Goal: Information Seeking & Learning: Check status

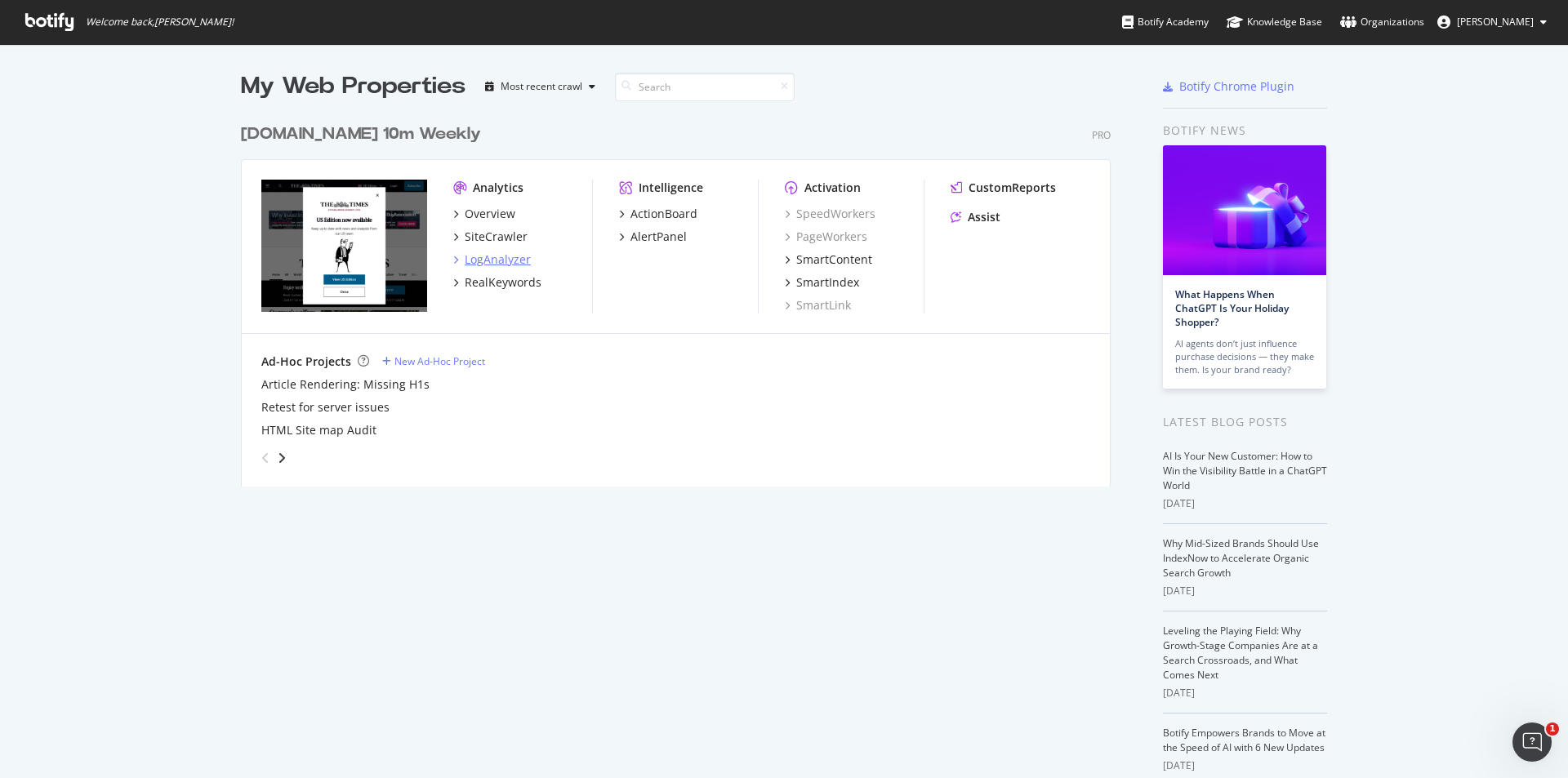
click at [478, 258] on div "LogAnalyzer" at bounding box center [497, 259] width 66 height 16
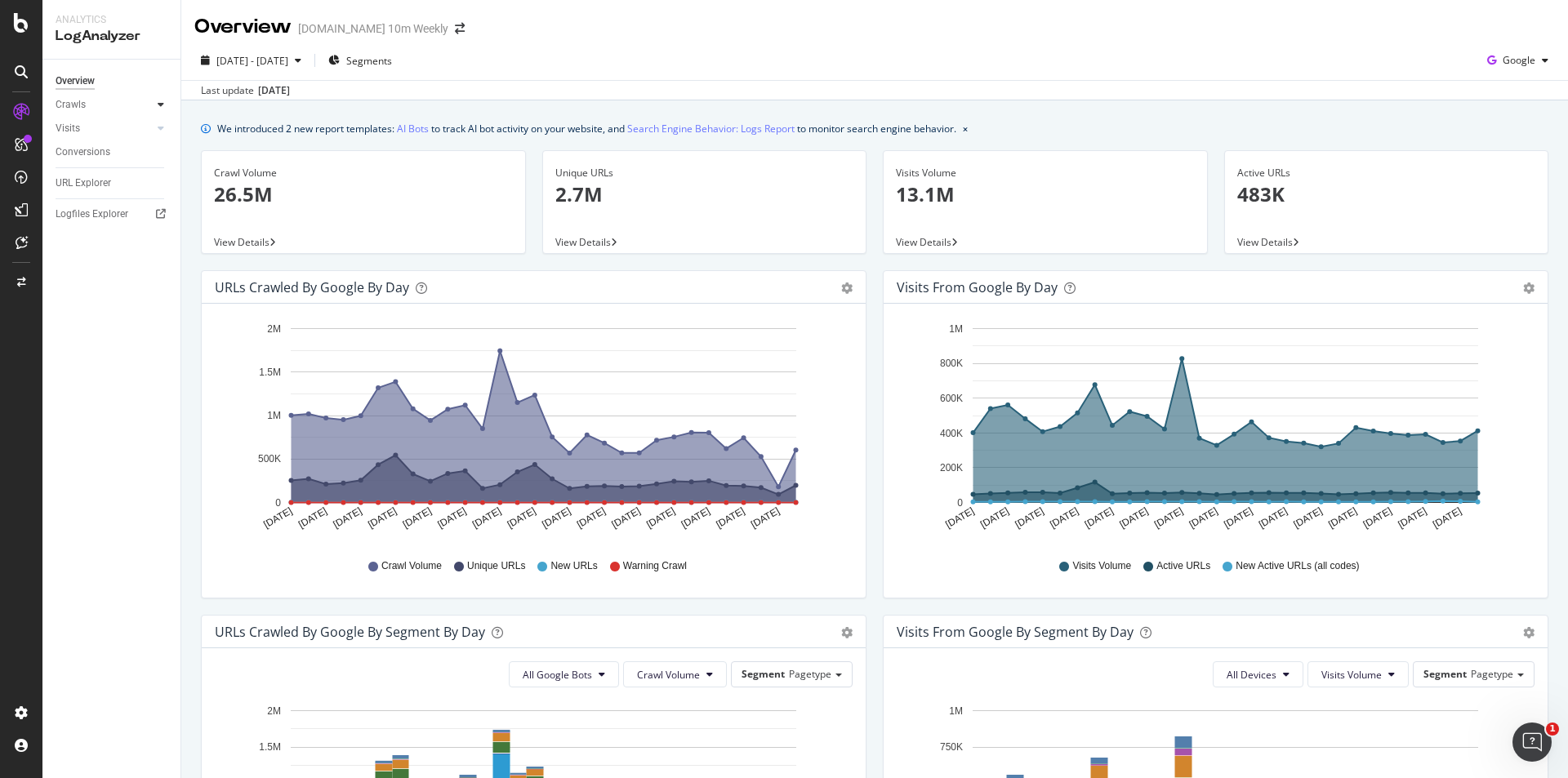
click at [165, 99] on div at bounding box center [161, 104] width 16 height 16
click at [119, 154] on div "Segments Distribution" at bounding box center [108, 161] width 91 height 35
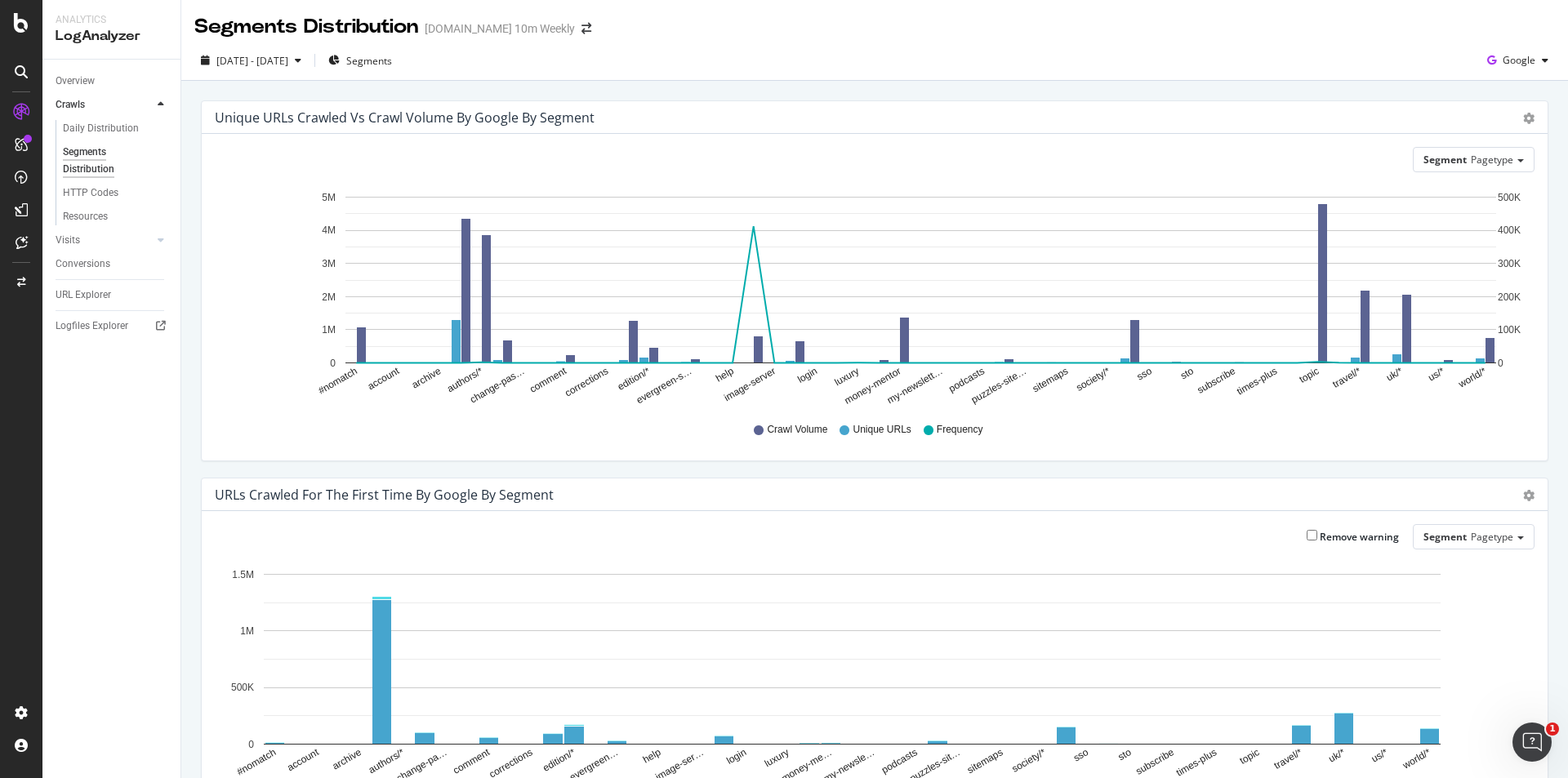
click at [349, 61] on div "2025 Jul. 19th - Aug. 17th Segments" at bounding box center [297, 61] width 204 height 26
click at [288, 61] on span "2025 Jul. 19th - Aug. 17th" at bounding box center [252, 61] width 72 height 14
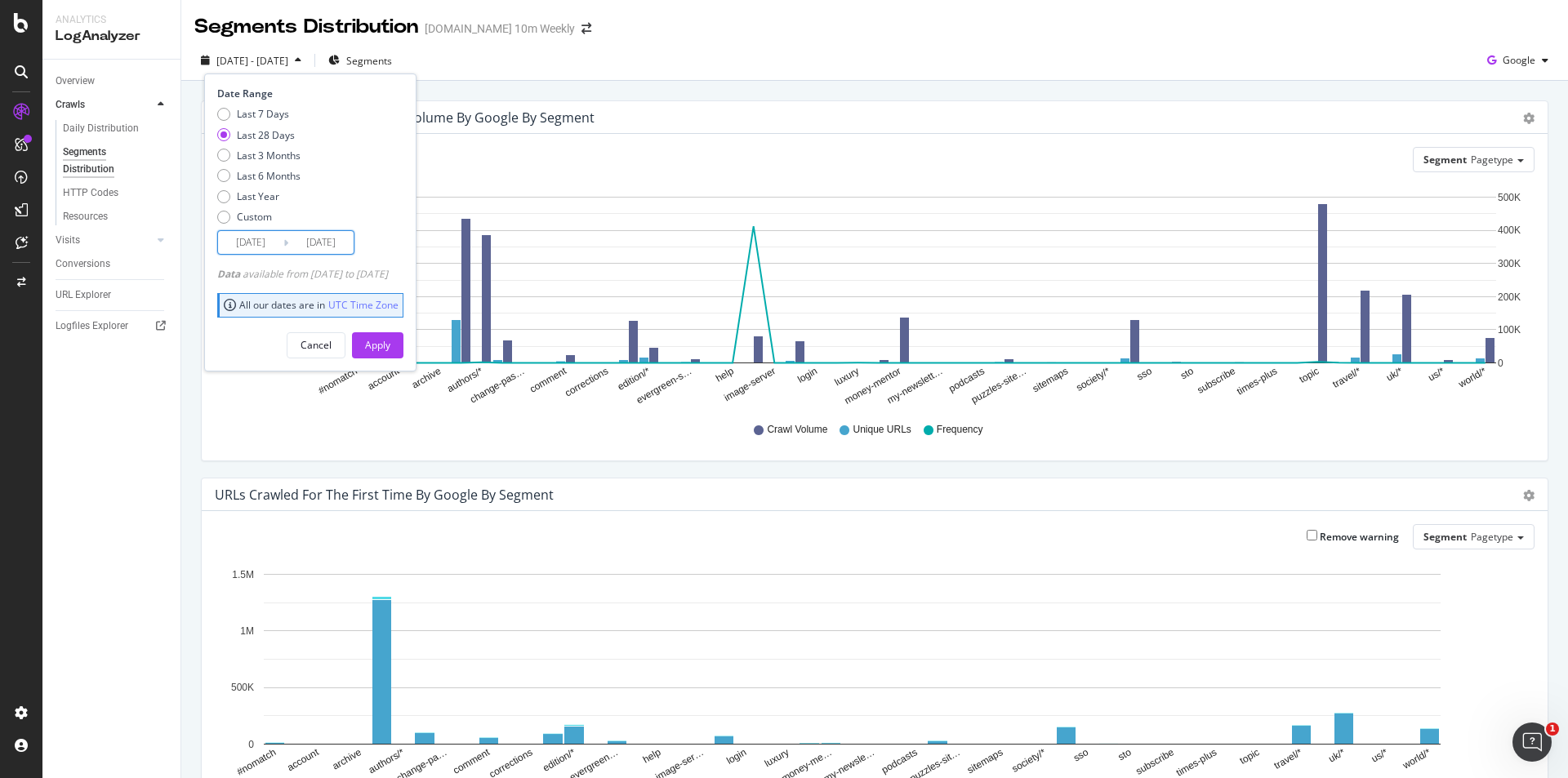
click at [307, 246] on input "2025/08/17" at bounding box center [321, 242] width 66 height 22
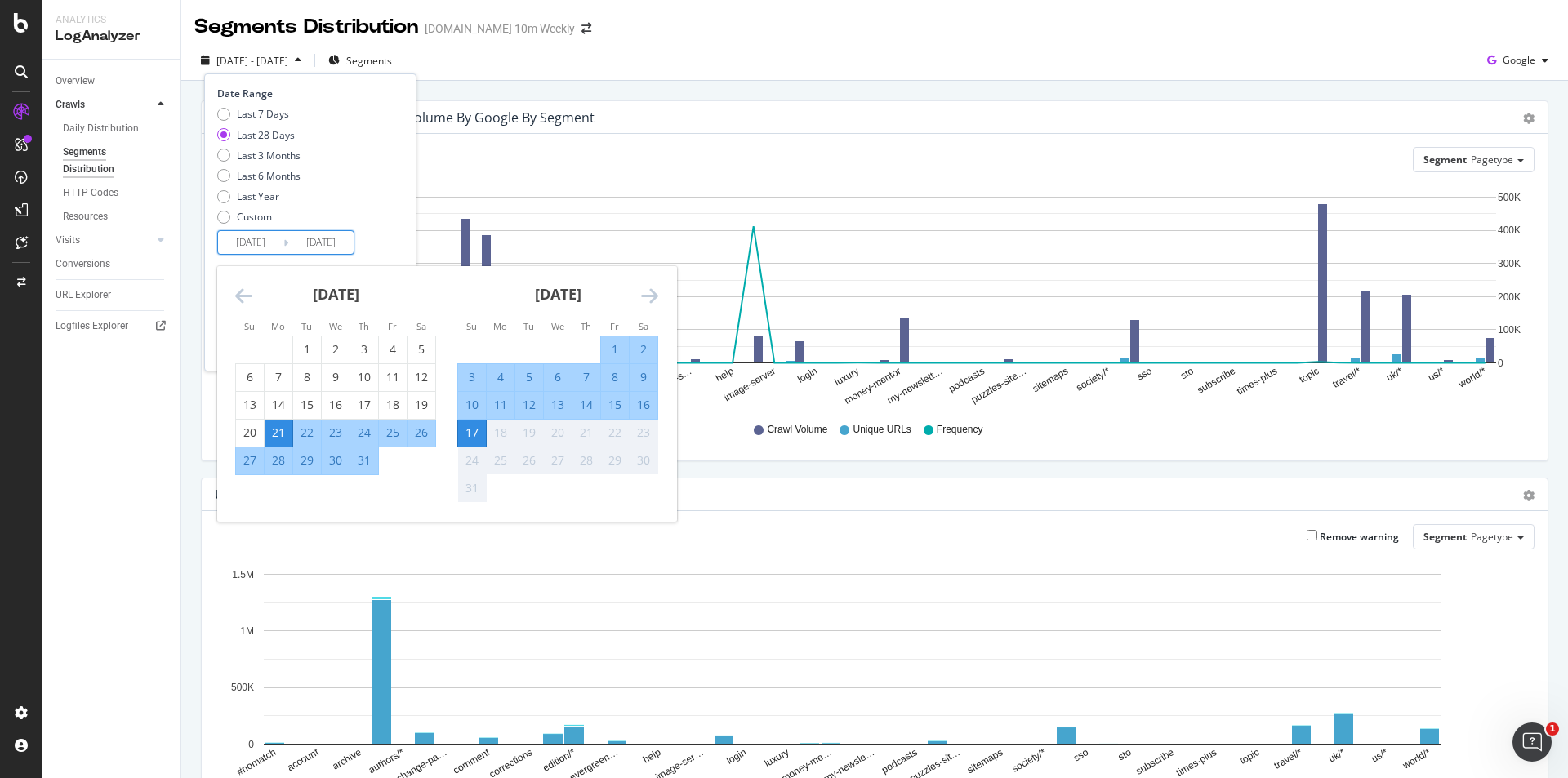
click at [579, 403] on div "14" at bounding box center [586, 405] width 28 height 16
type input "2025/08/14"
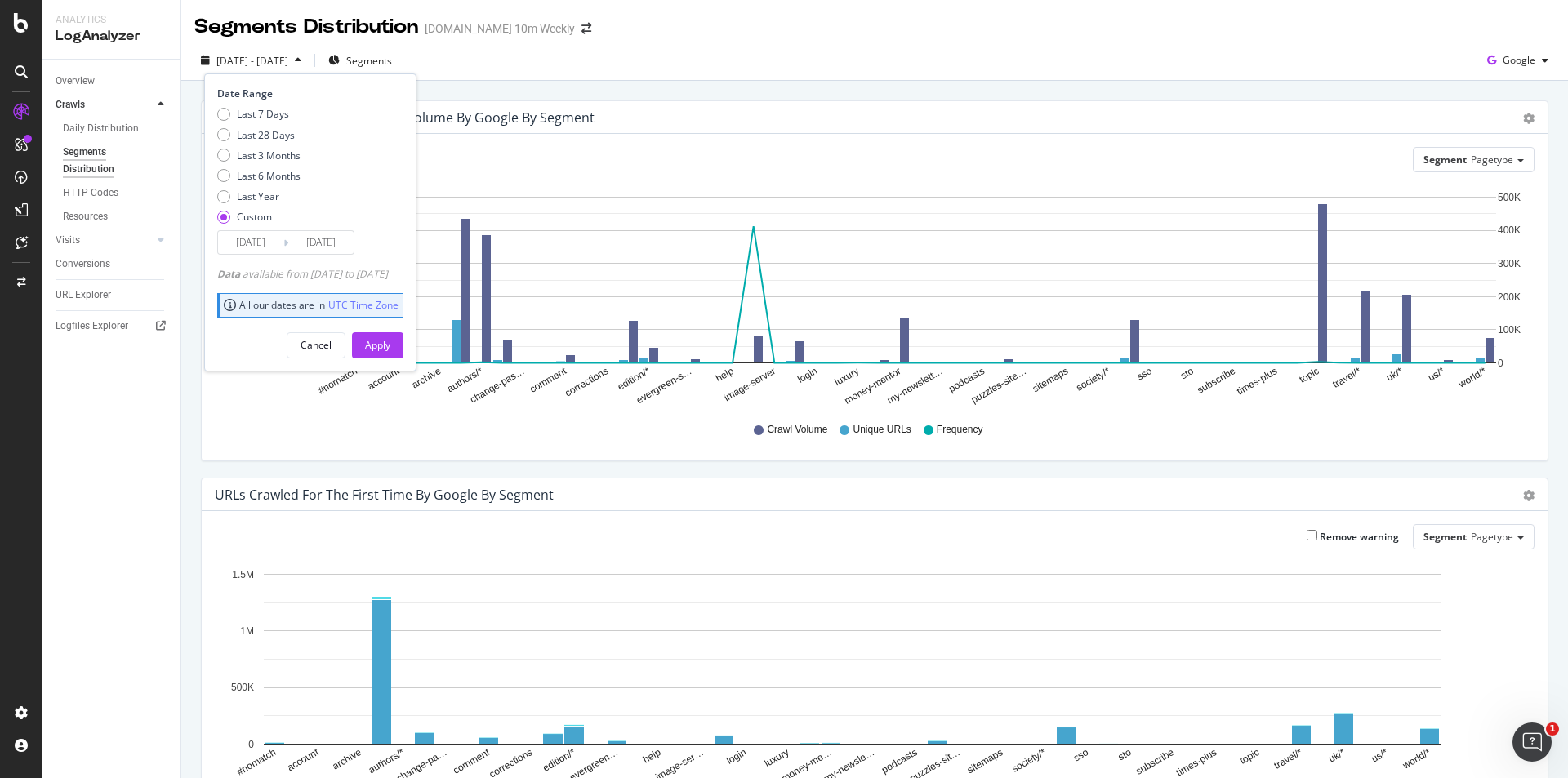
click at [309, 244] on input "2025/08/14" at bounding box center [321, 242] width 66 height 22
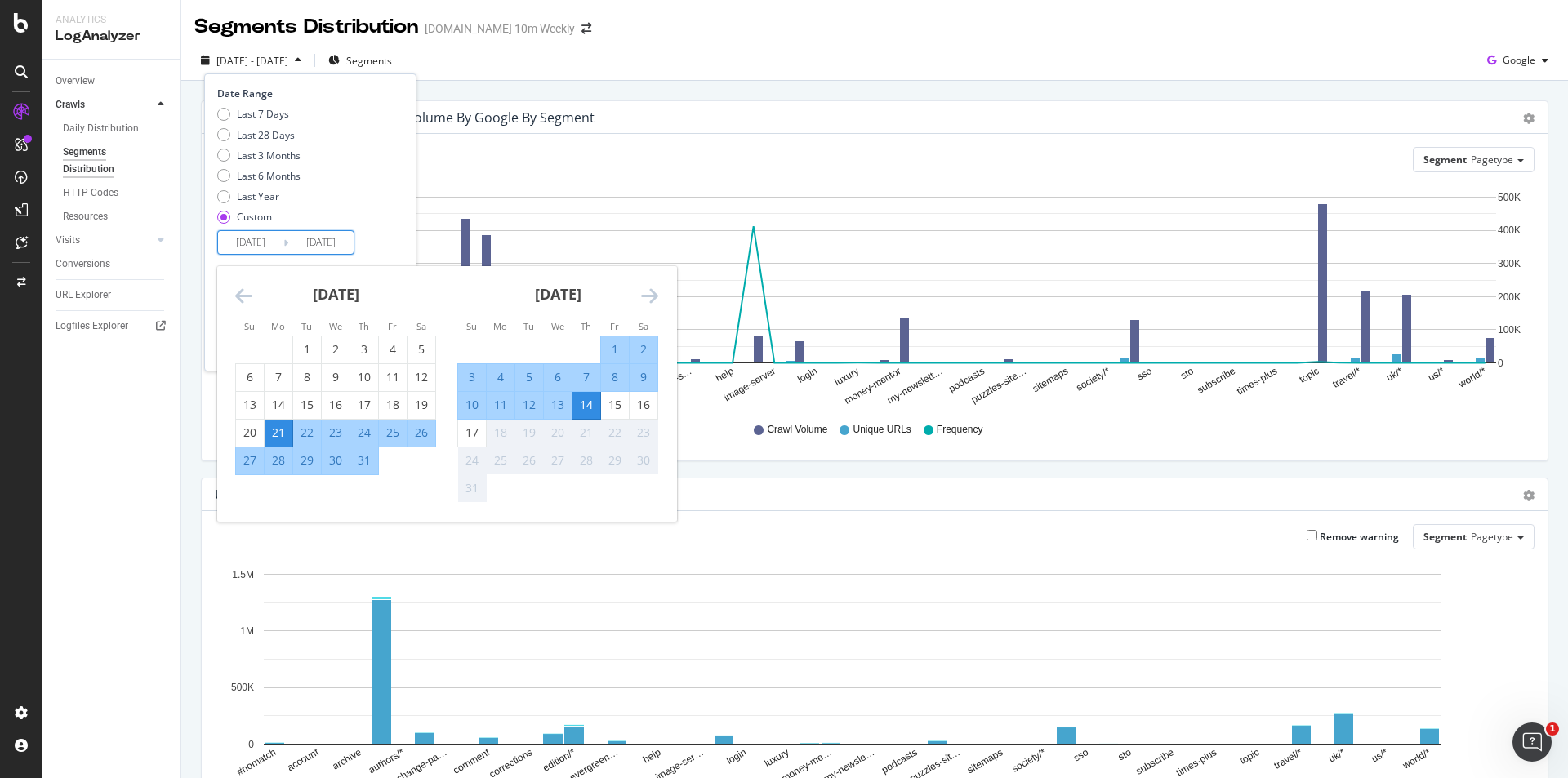
click at [261, 240] on input "2025/07/21" at bounding box center [251, 242] width 66 height 22
click at [656, 288] on icon "Move forward to switch to the next month." at bounding box center [650, 296] width 17 height 20
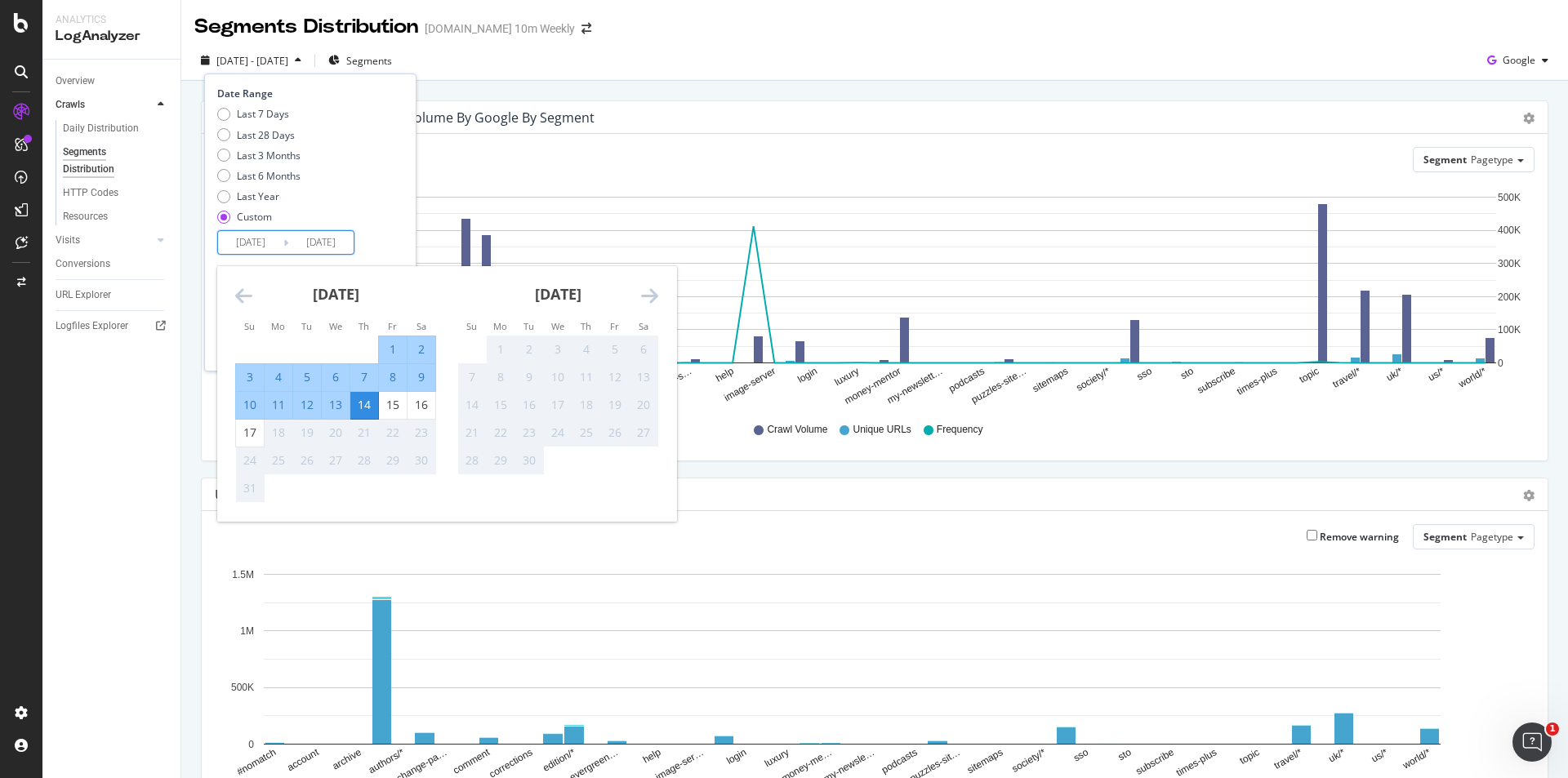
click at [362, 401] on div "14" at bounding box center [364, 405] width 28 height 16
type input "2025/08/14"
click at [382, 163] on div "Last 7 Days Last 28 Days Last 3 Months Last 6 Months Last Year Custom" at bounding box center [308, 169] width 182 height 124
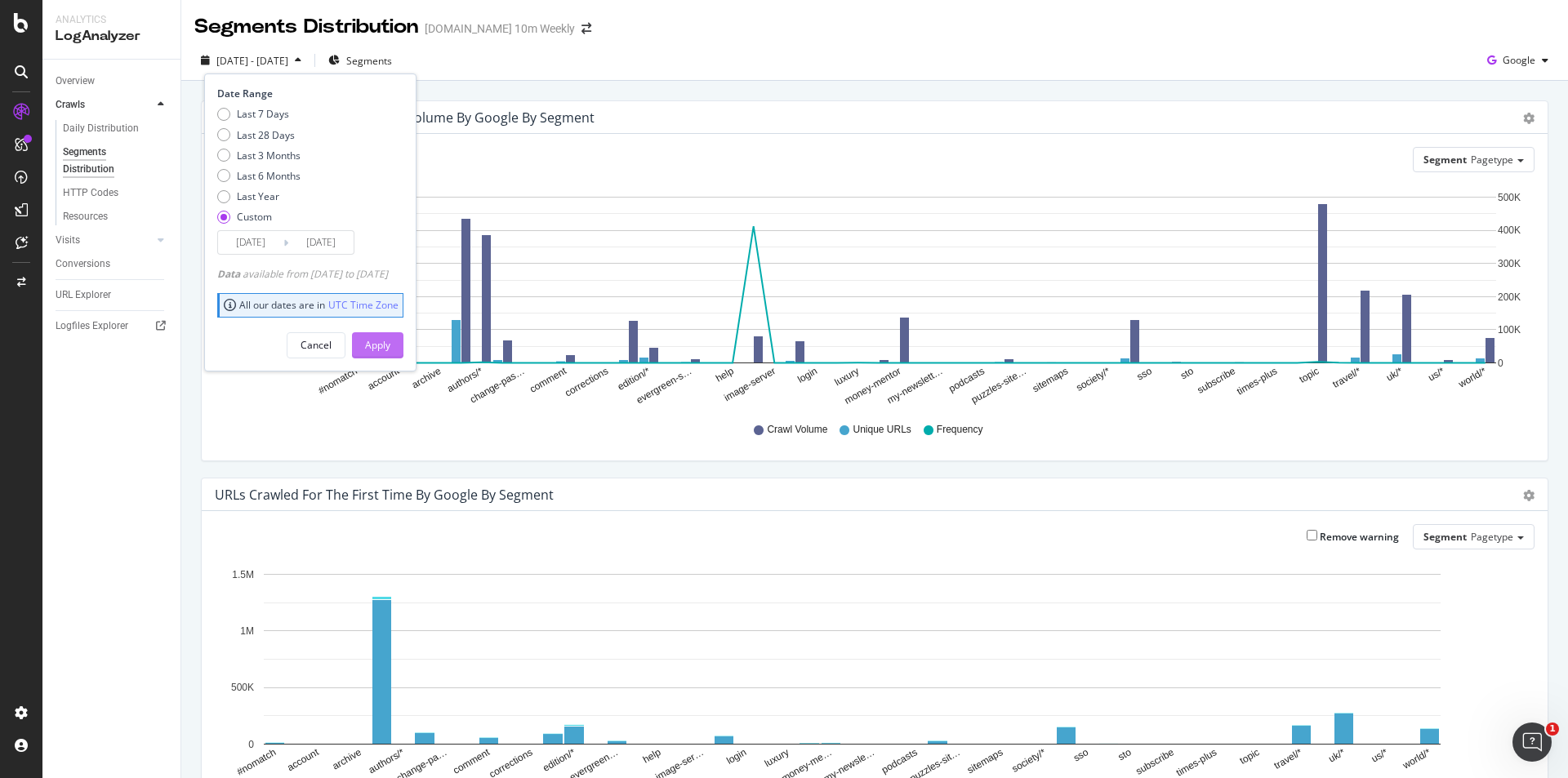
click at [390, 339] on div "Apply" at bounding box center [377, 345] width 25 height 14
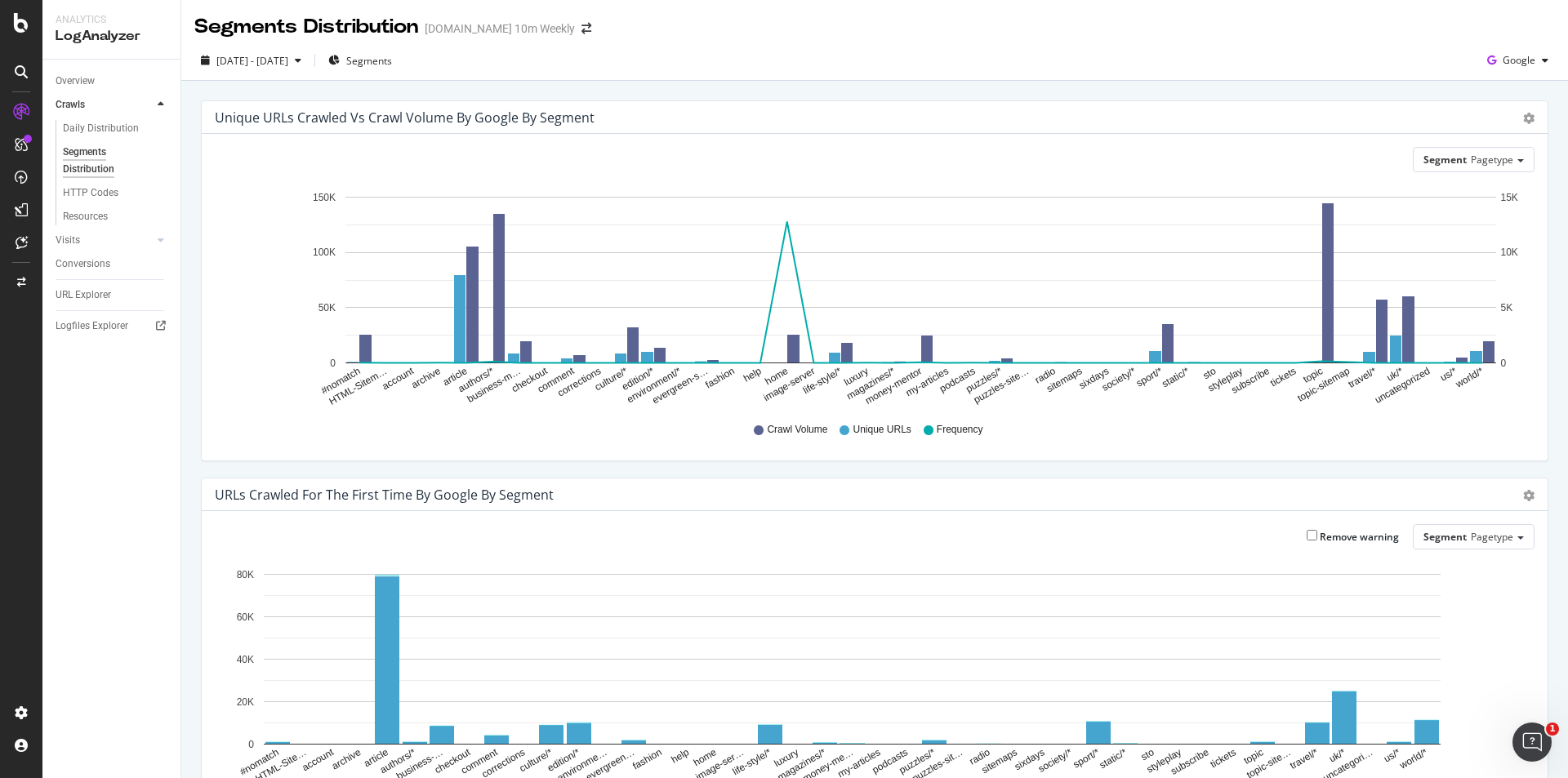
click at [1238, 41] on div "2025 Aug. 14th - Aug. 14th Segments Google" at bounding box center [875, 61] width 1387 height 40
click at [1523, 118] on icon "gear" at bounding box center [1528, 118] width 11 height 11
click at [1445, 174] on span "Table" at bounding box center [1482, 179] width 131 height 22
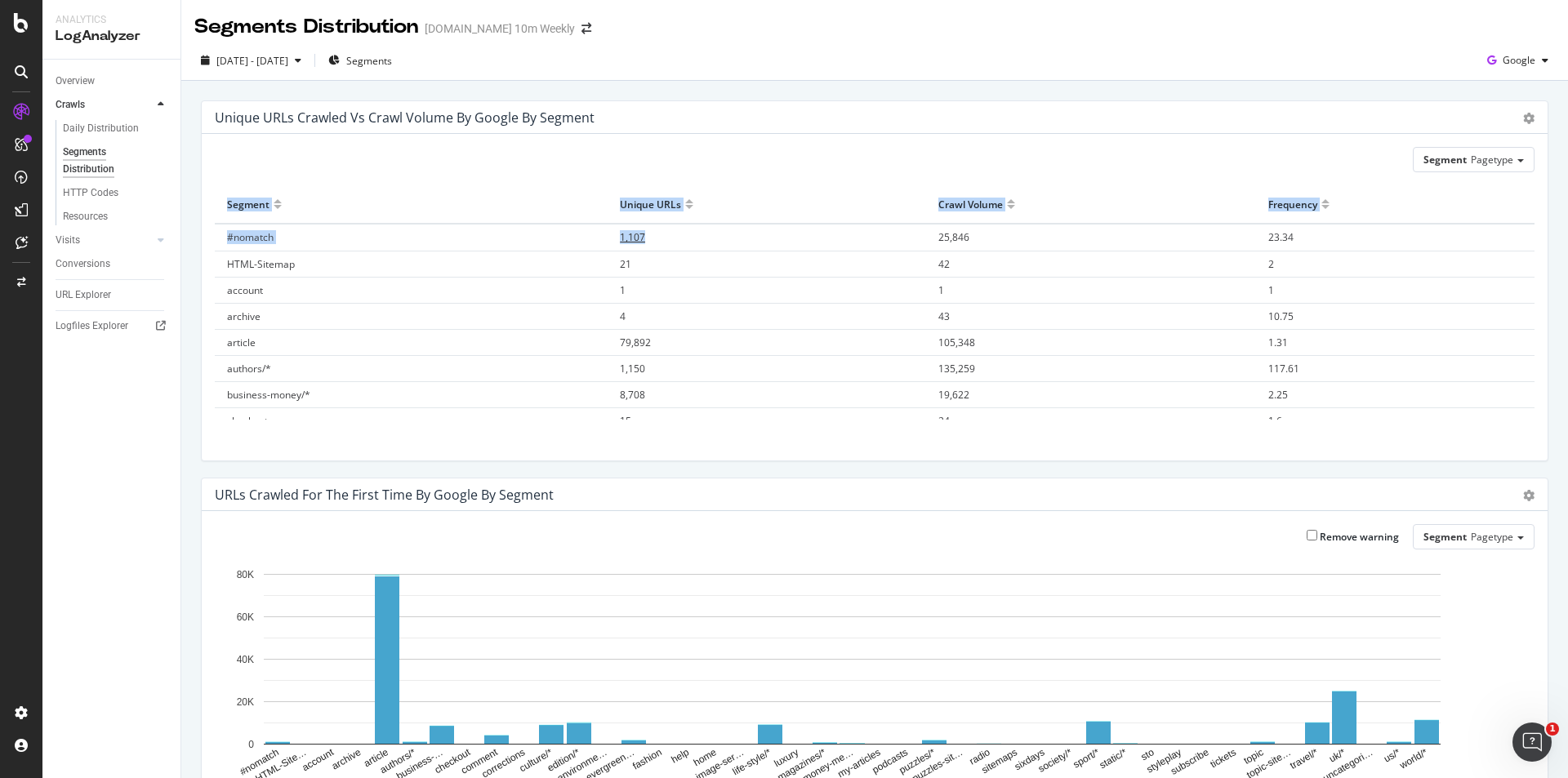
drag, startPoint x: 339, startPoint y: 207, endPoint x: 748, endPoint y: 225, distance: 409.4
click at [748, 225] on table "Segment Unique URLs Crawl Volume Frequency #nomatch 1,107 25,846 23.34 HTML-Sit…" at bounding box center [874, 768] width 1320 height 1167
click at [323, 183] on div "Segment Pagetype Hold CTRL while clicking to filter the report. Segment Unique …" at bounding box center [874, 297] width 1346 height 327
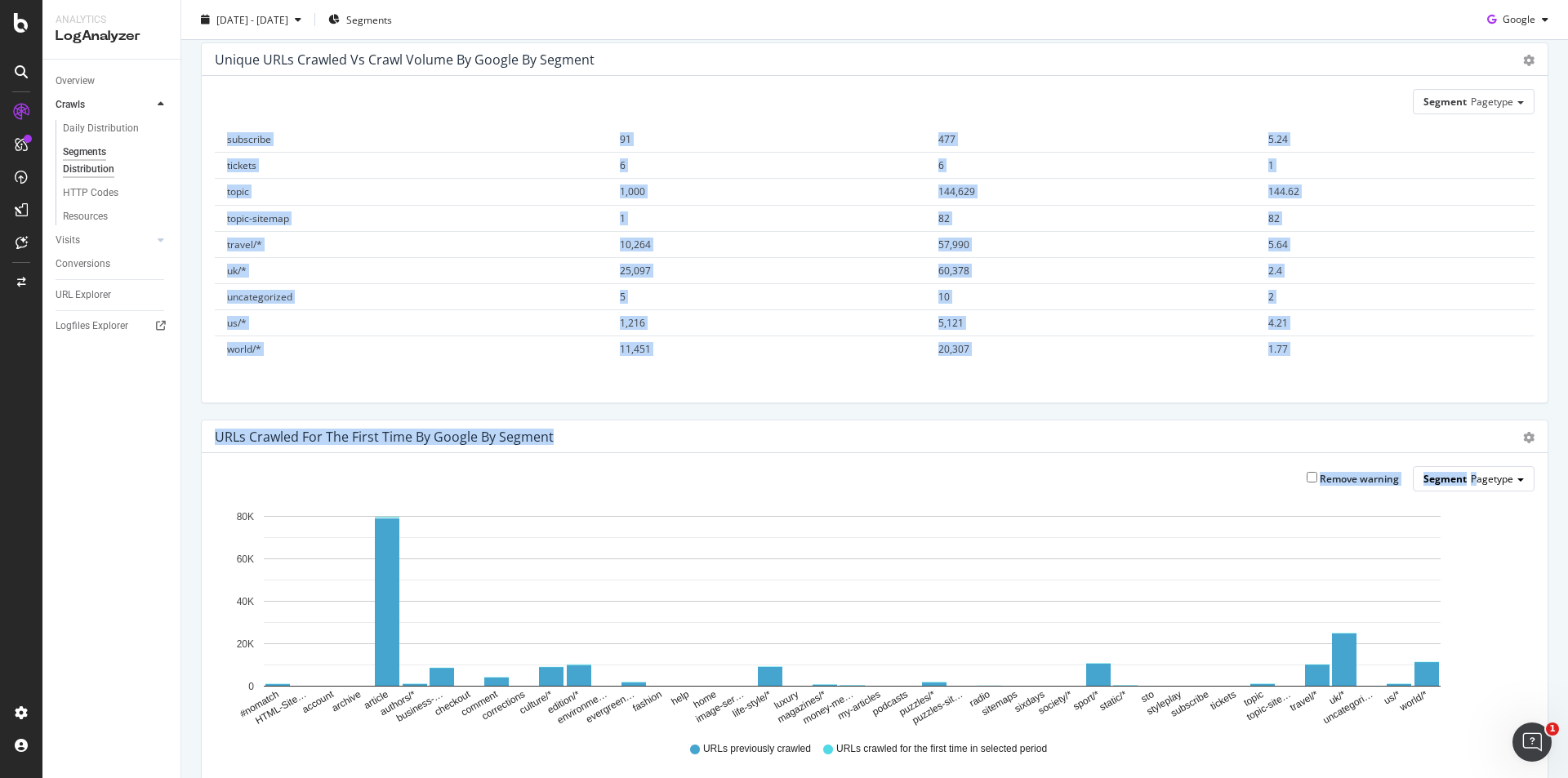
scroll to position [163, 0]
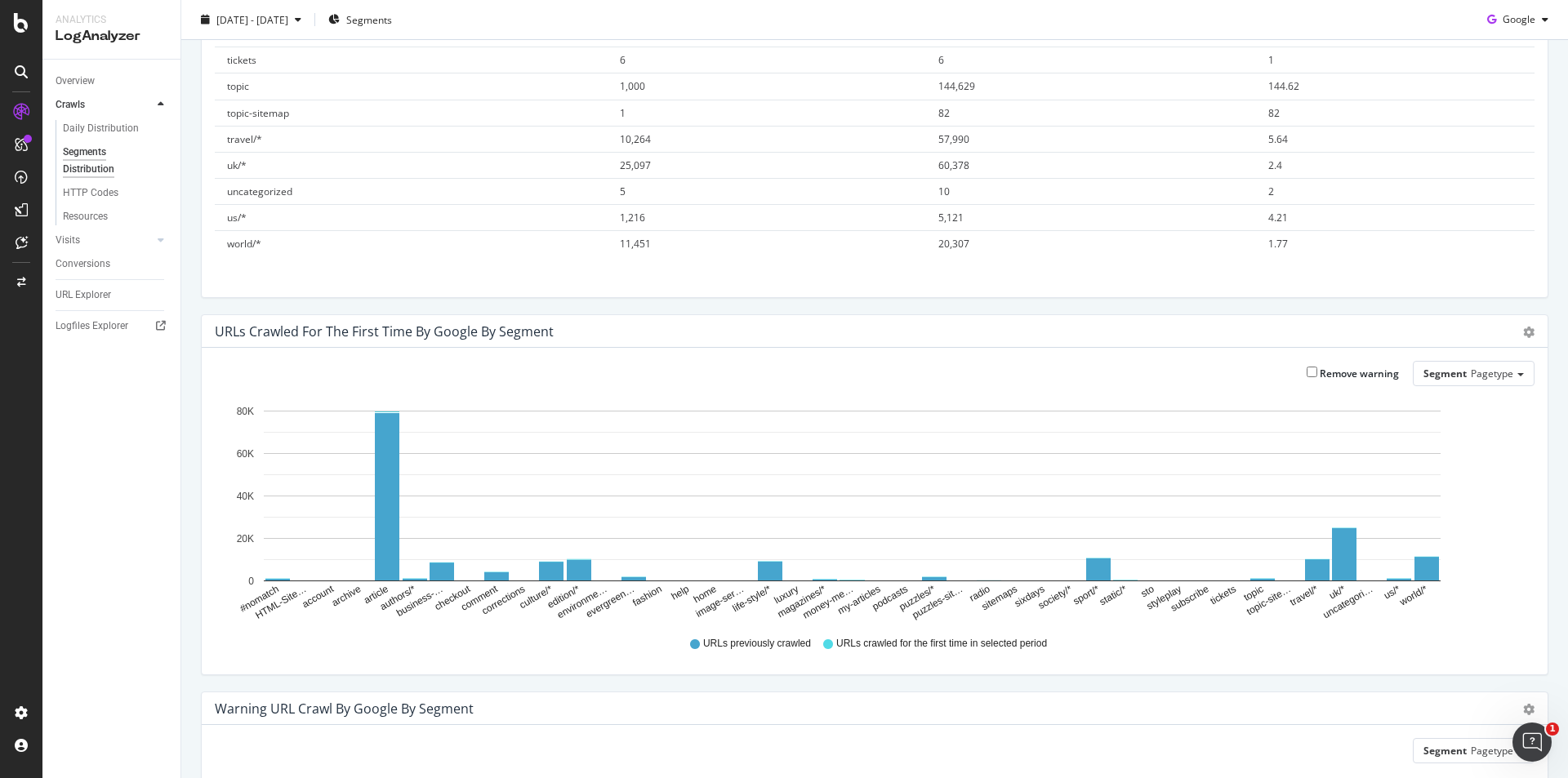
drag, startPoint x: 226, startPoint y: 204, endPoint x: 1490, endPoint y: 271, distance: 1265.8
click at [1490, 271] on div "Segment Pagetype Hold CTRL while clicking to filter the report. Segment Unique …" at bounding box center [874, 134] width 1346 height 327
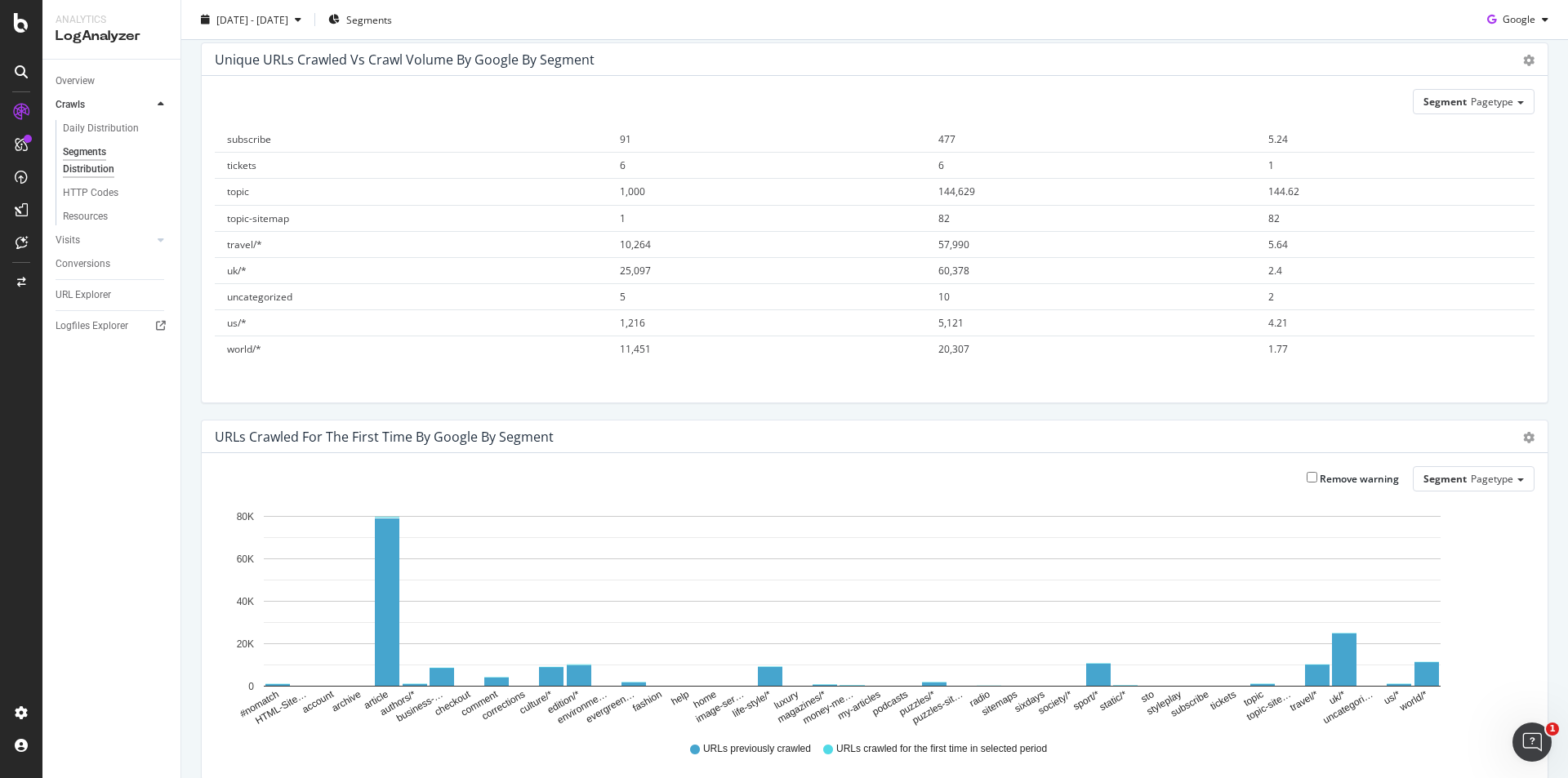
scroll to position [0, 0]
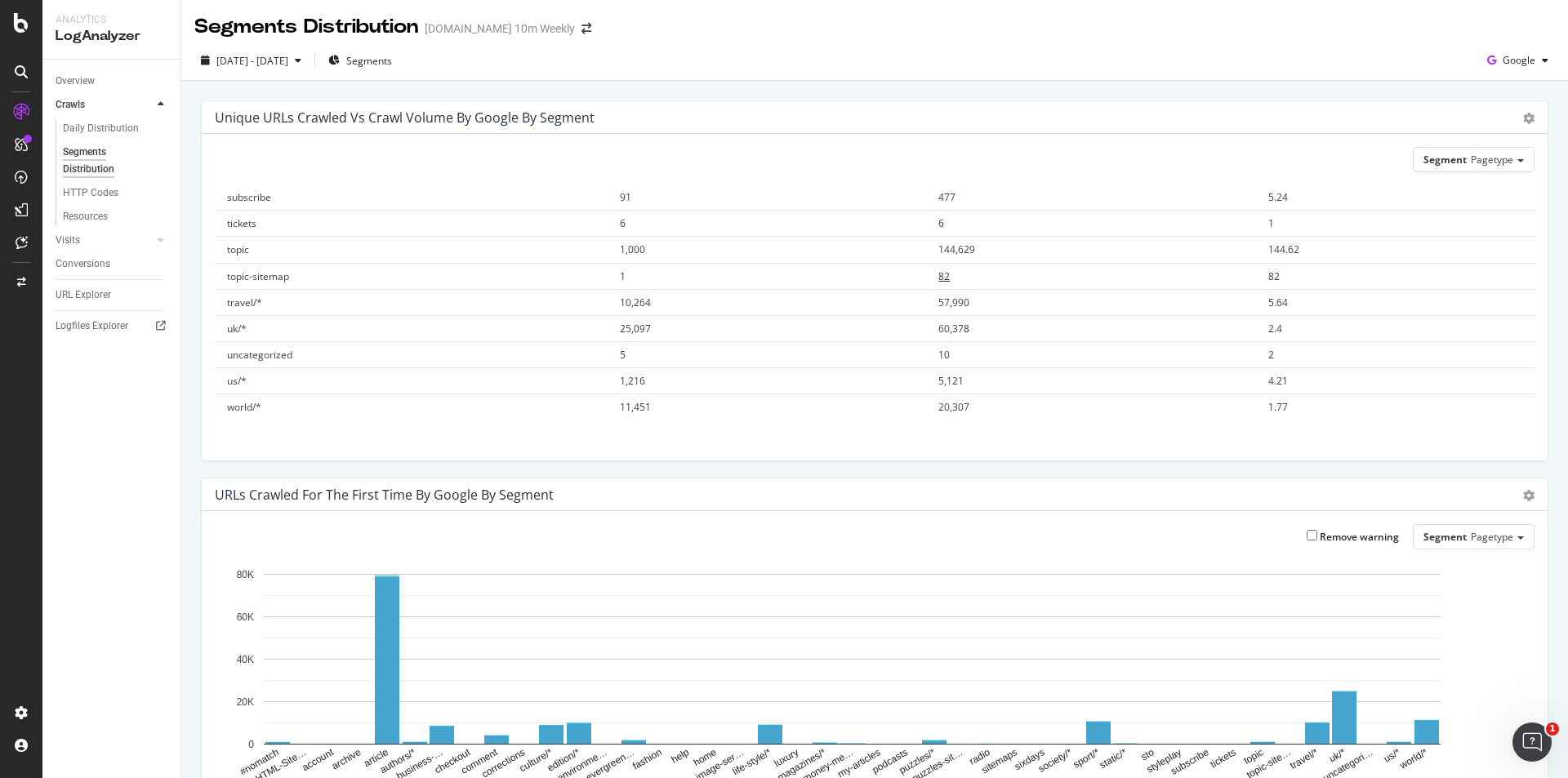
copy thead
click at [567, 88] on div "Unique URLs Crawled vs Crawl Volume by google by Segment Chart (by Value) Table…" at bounding box center [875, 685] width 1387 height 1208
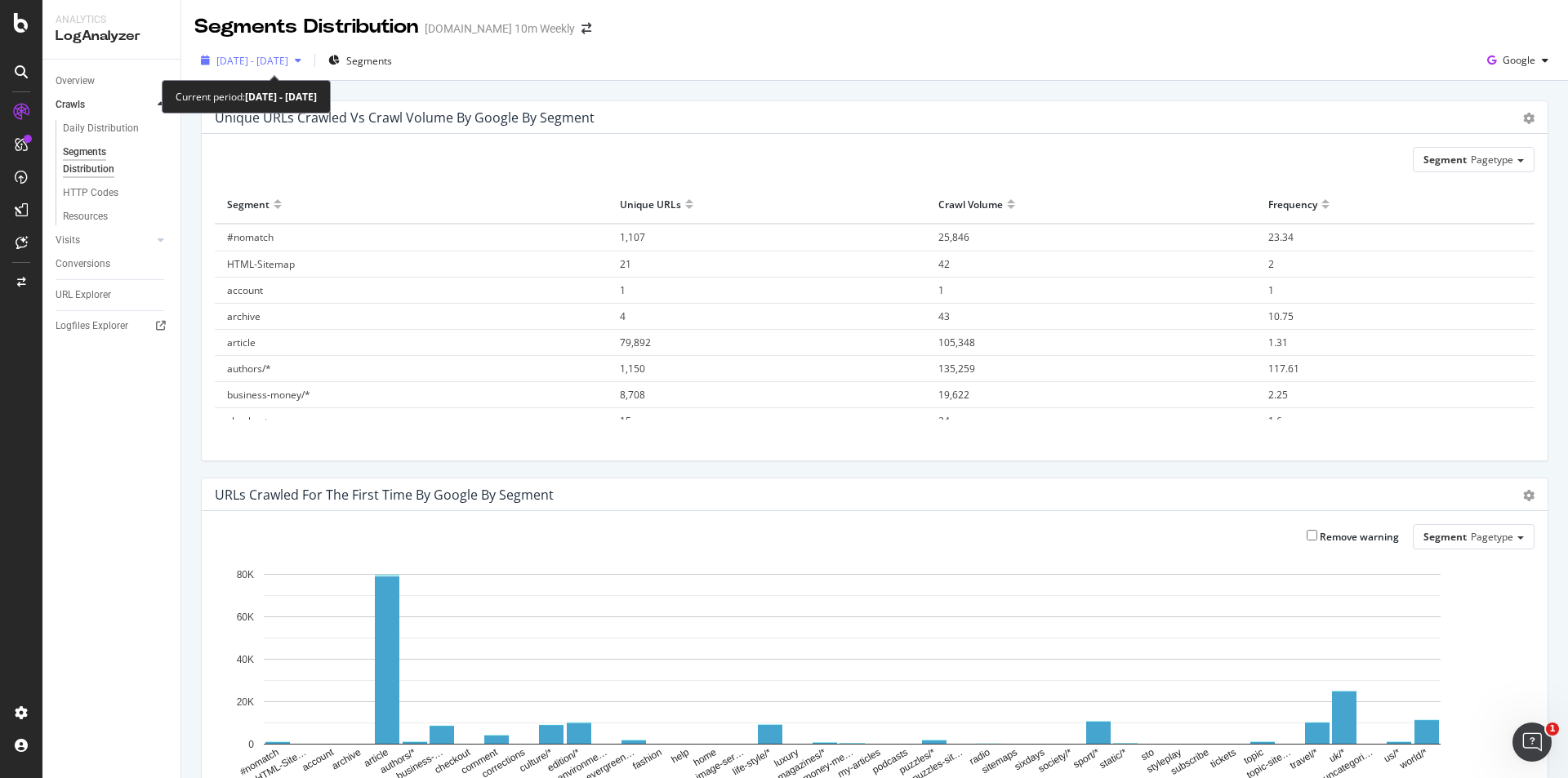
click at [308, 59] on div "button" at bounding box center [298, 60] width 20 height 10
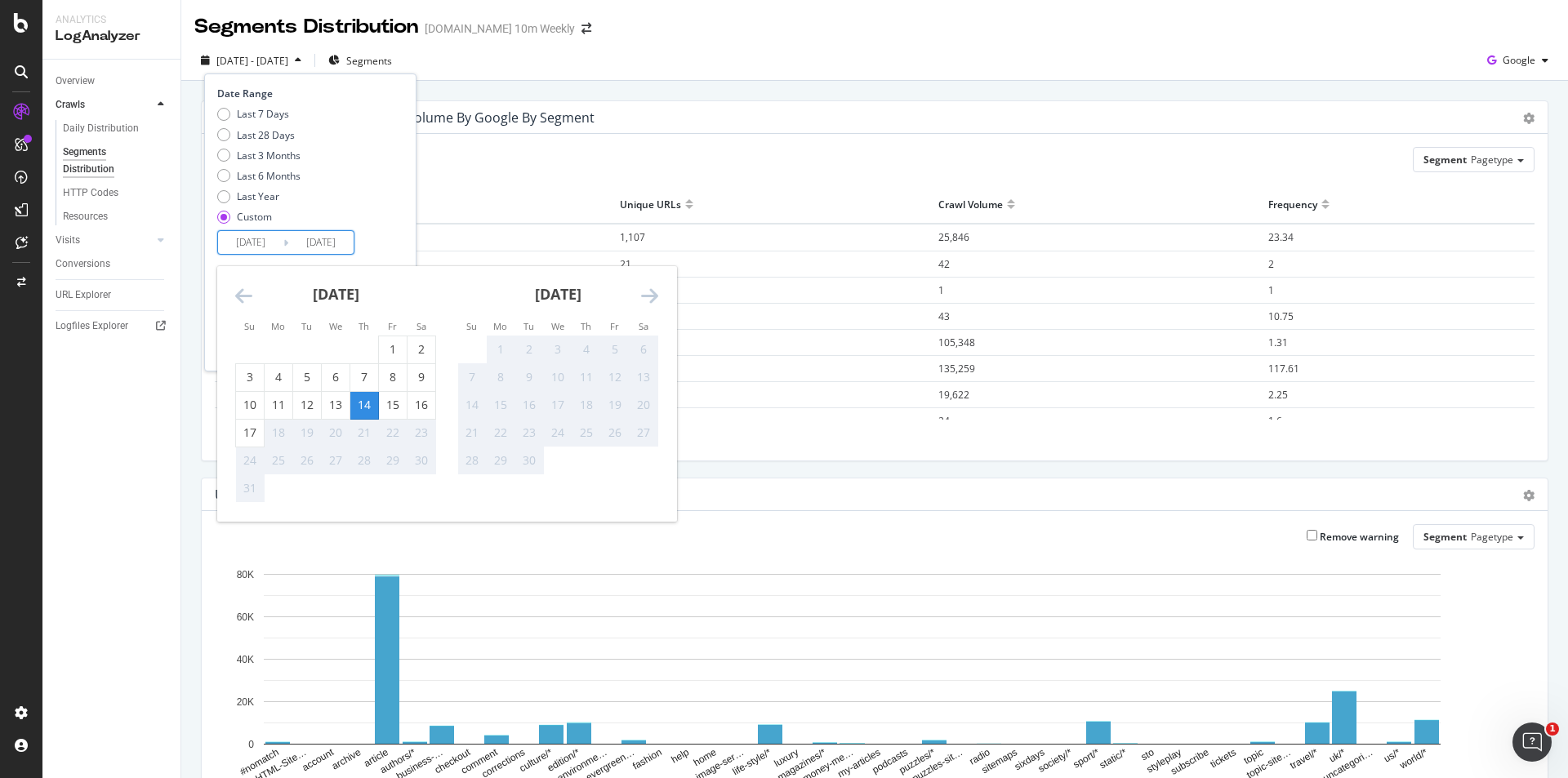
click at [266, 236] on input "2025/08/14" at bounding box center [251, 242] width 66 height 22
click at [392, 406] on div "15" at bounding box center [393, 405] width 28 height 16
type input "2025/08/15"
click at [338, 242] on input "2025/08/14" at bounding box center [321, 242] width 66 height 22
click at [245, 287] on icon "Move backward to switch to the previous month." at bounding box center [244, 296] width 17 height 20
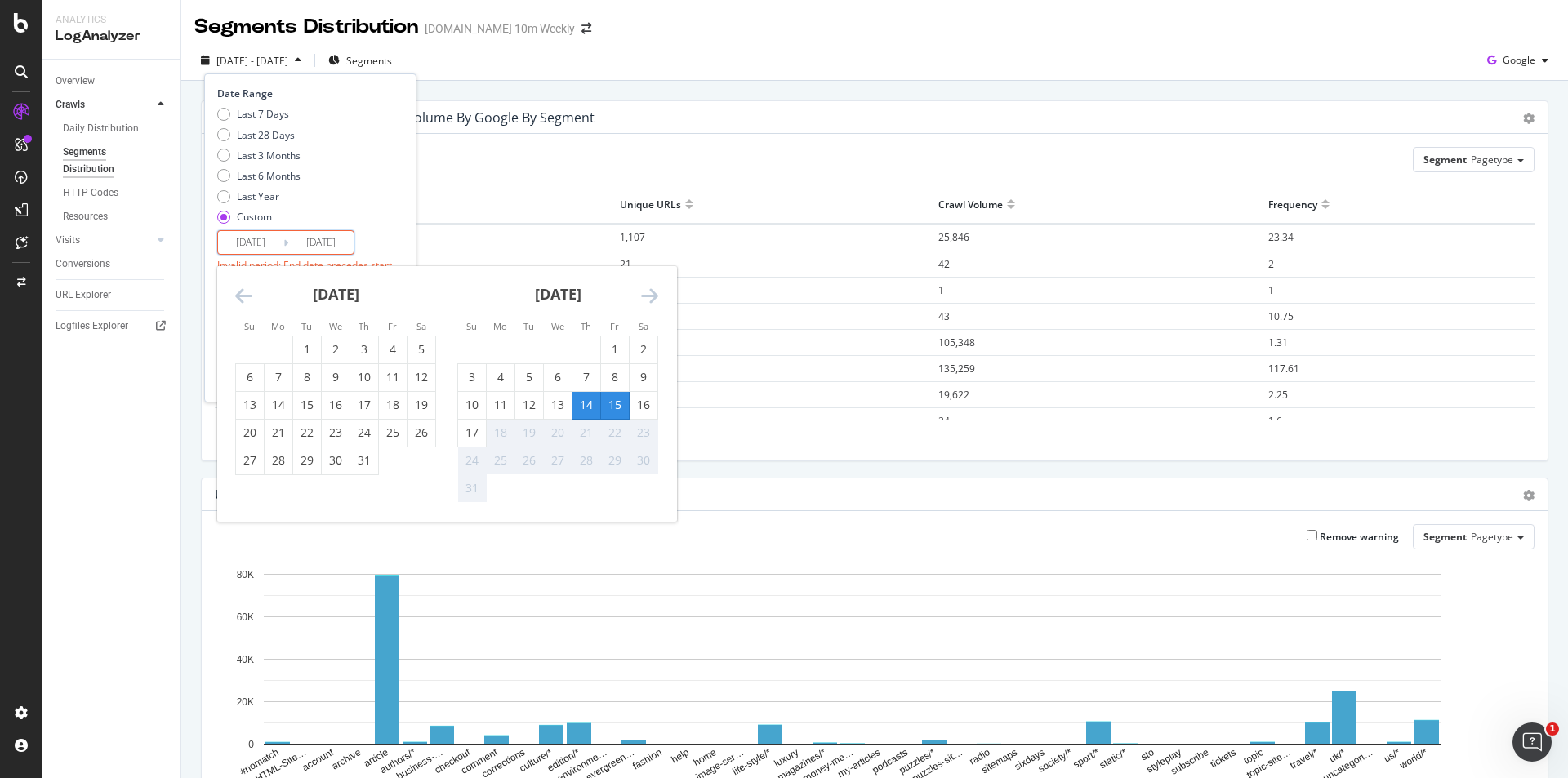
click at [610, 403] on div "15" at bounding box center [615, 405] width 28 height 16
type input "2025/08/15"
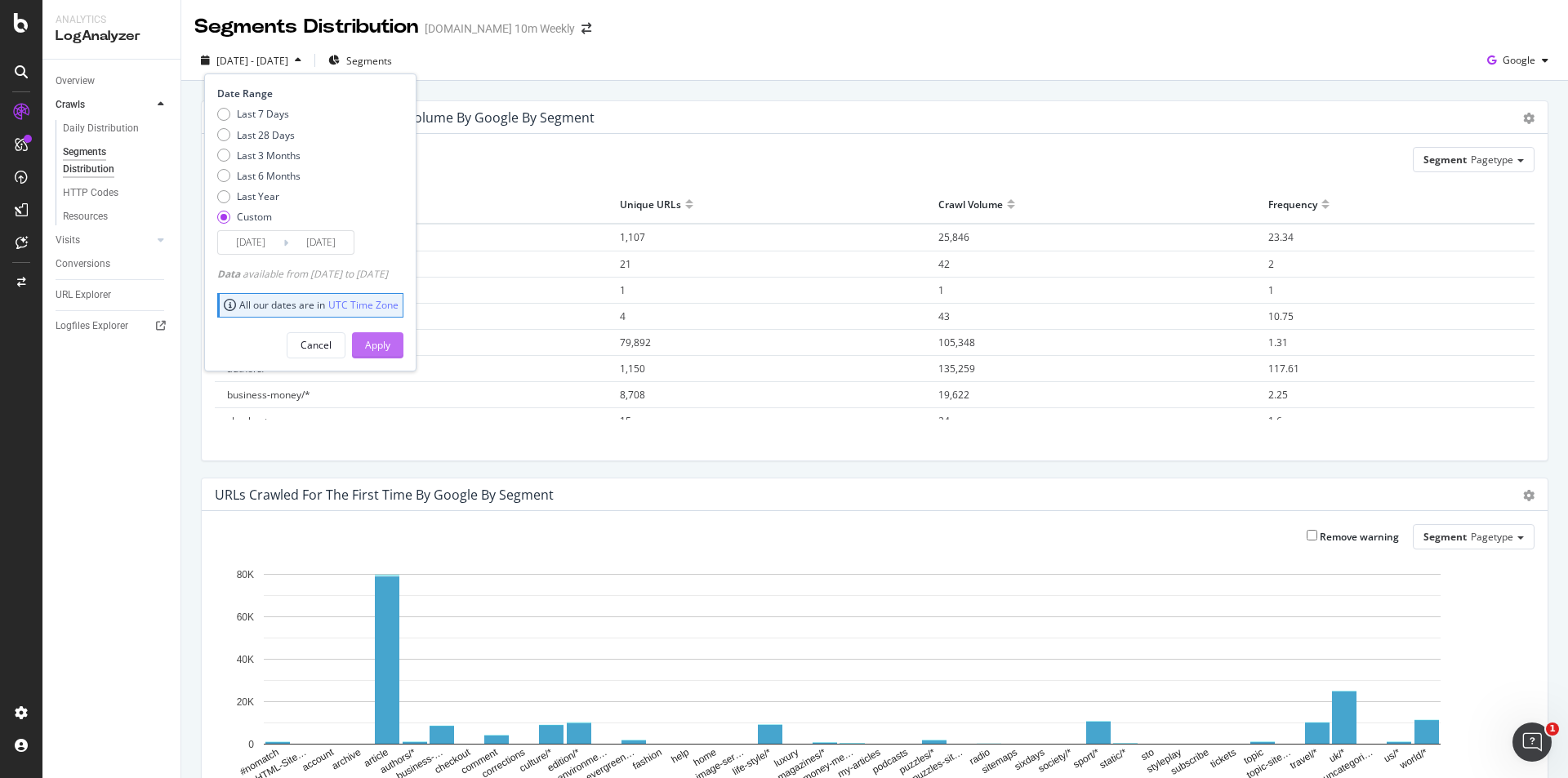
click at [390, 347] on div "Apply" at bounding box center [377, 345] width 25 height 14
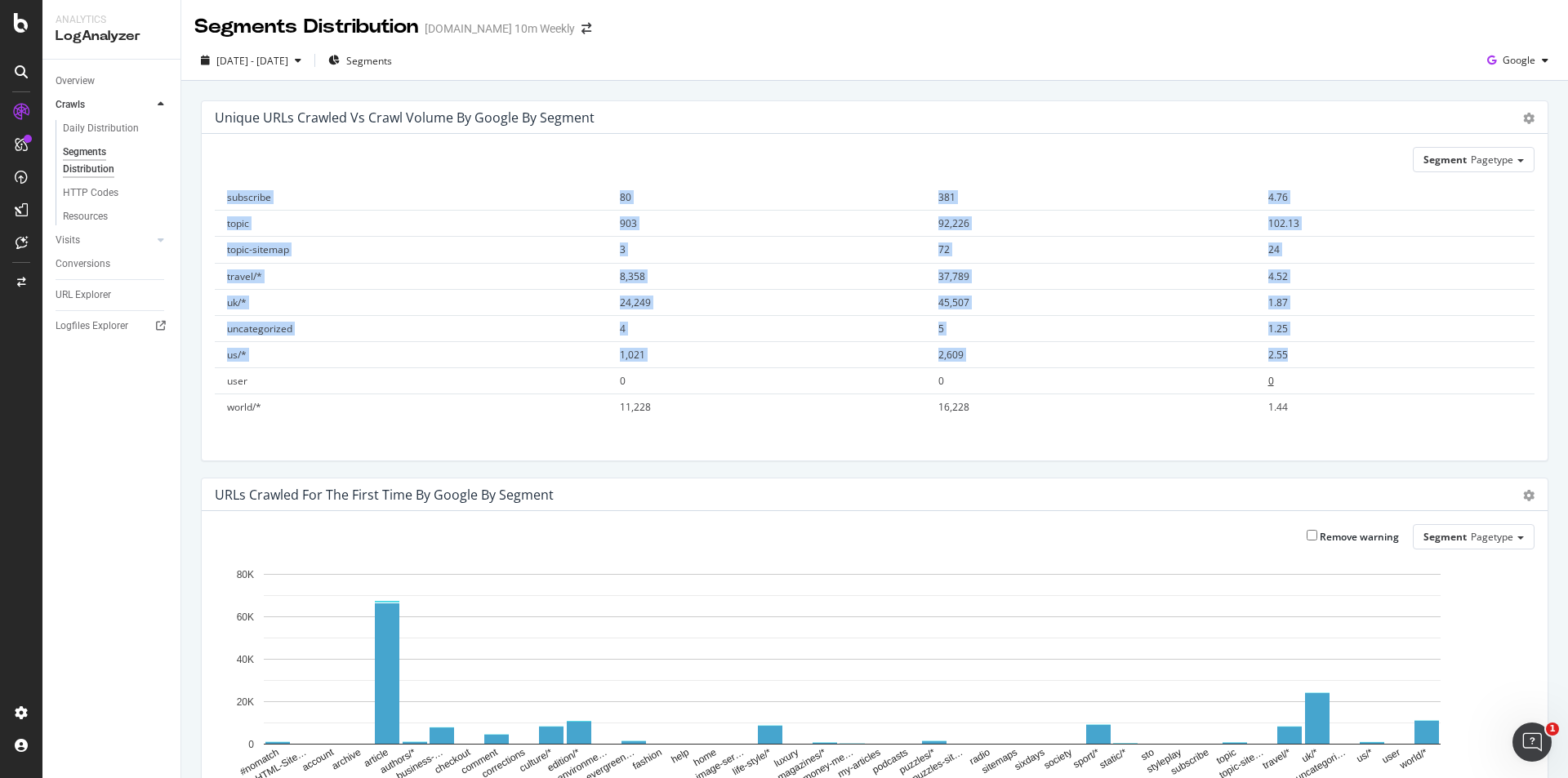
scroll to position [327, 0]
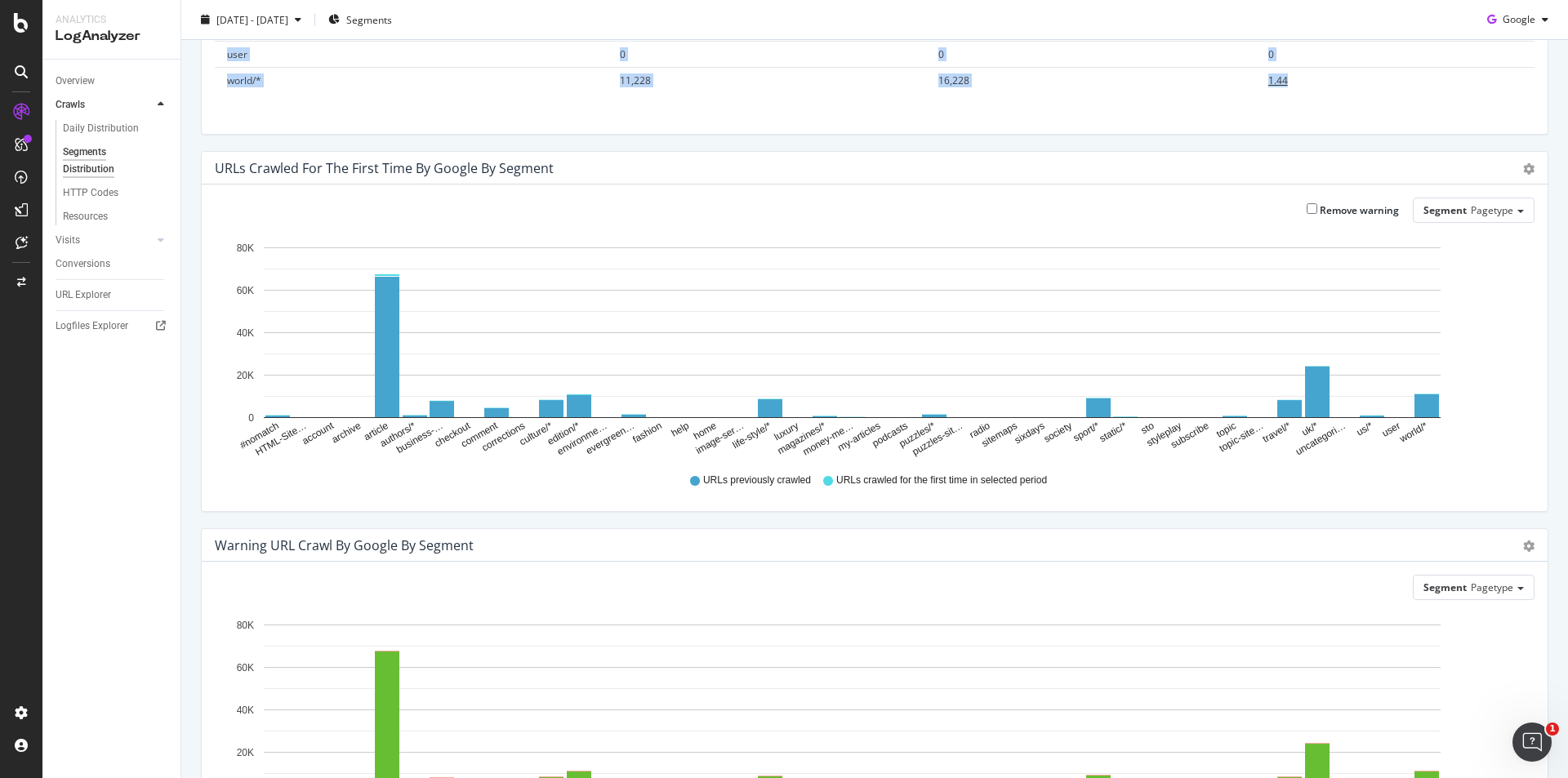
drag, startPoint x: 221, startPoint y: 205, endPoint x: 1290, endPoint y: 87, distance: 1075.5
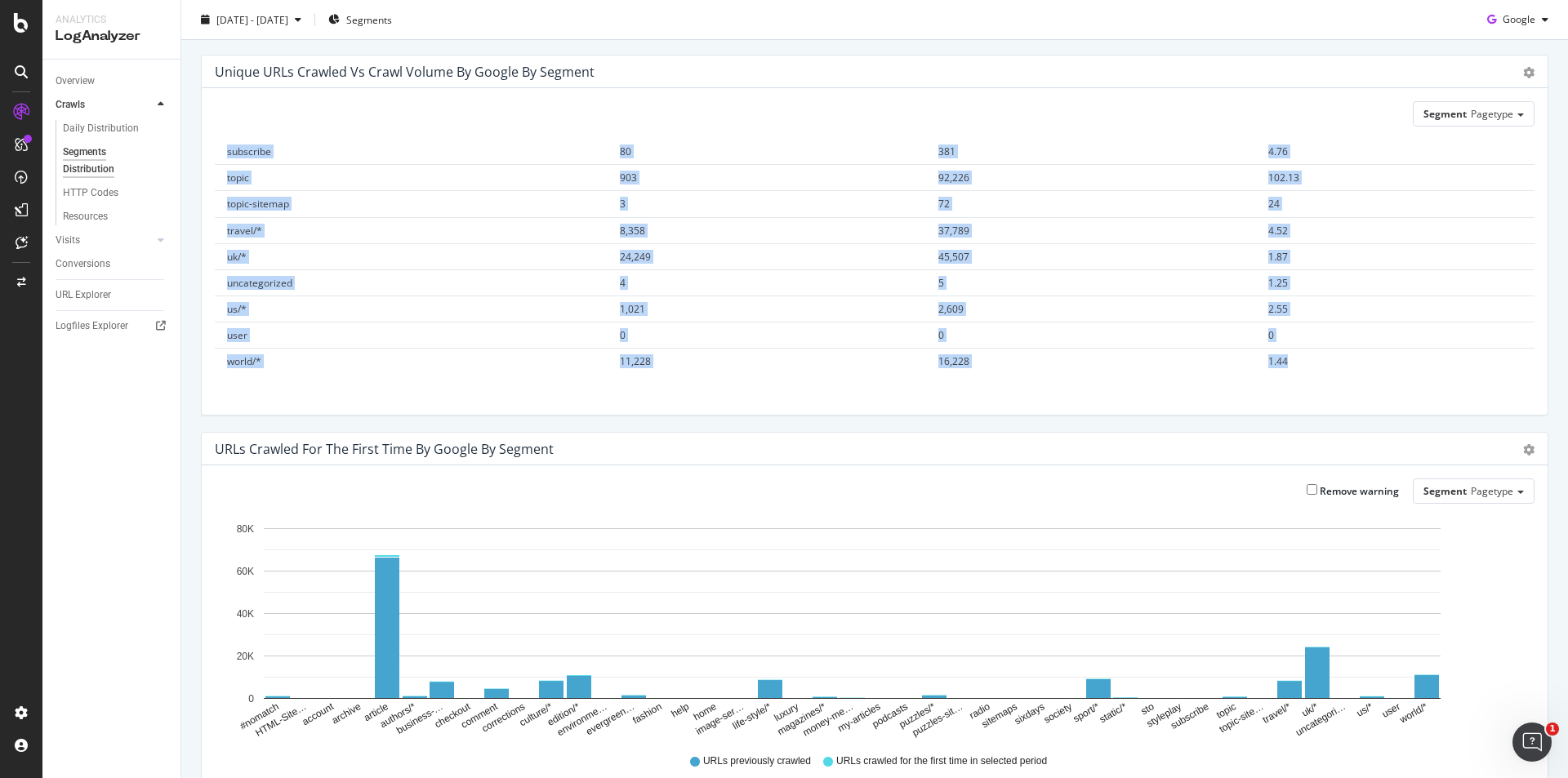
scroll to position [81, 0]
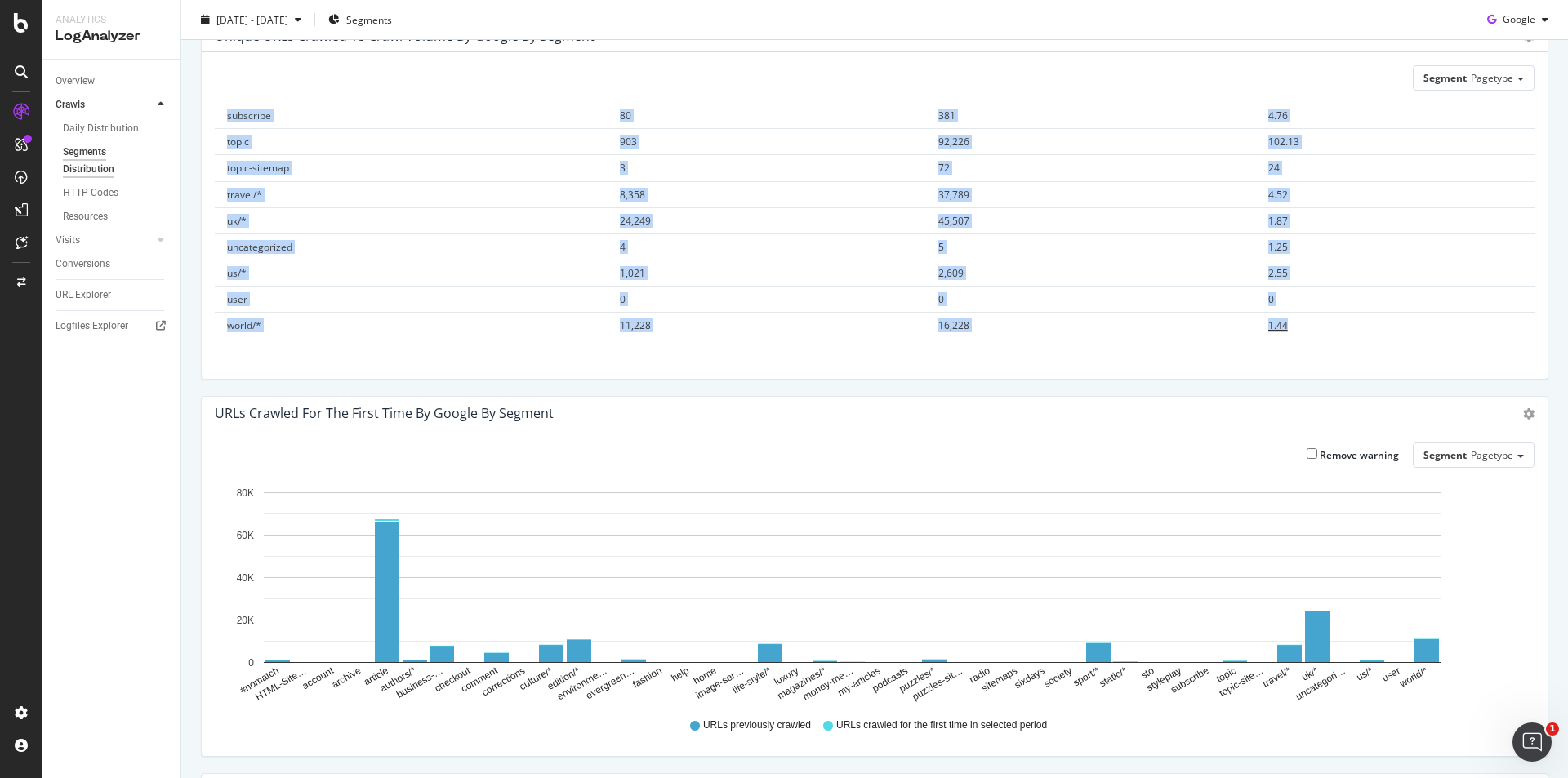
copy table "Segment Unique URLs Crawl Volume Frequency #nomatch 1,102 19,917 18.07 HTML-Sit…"
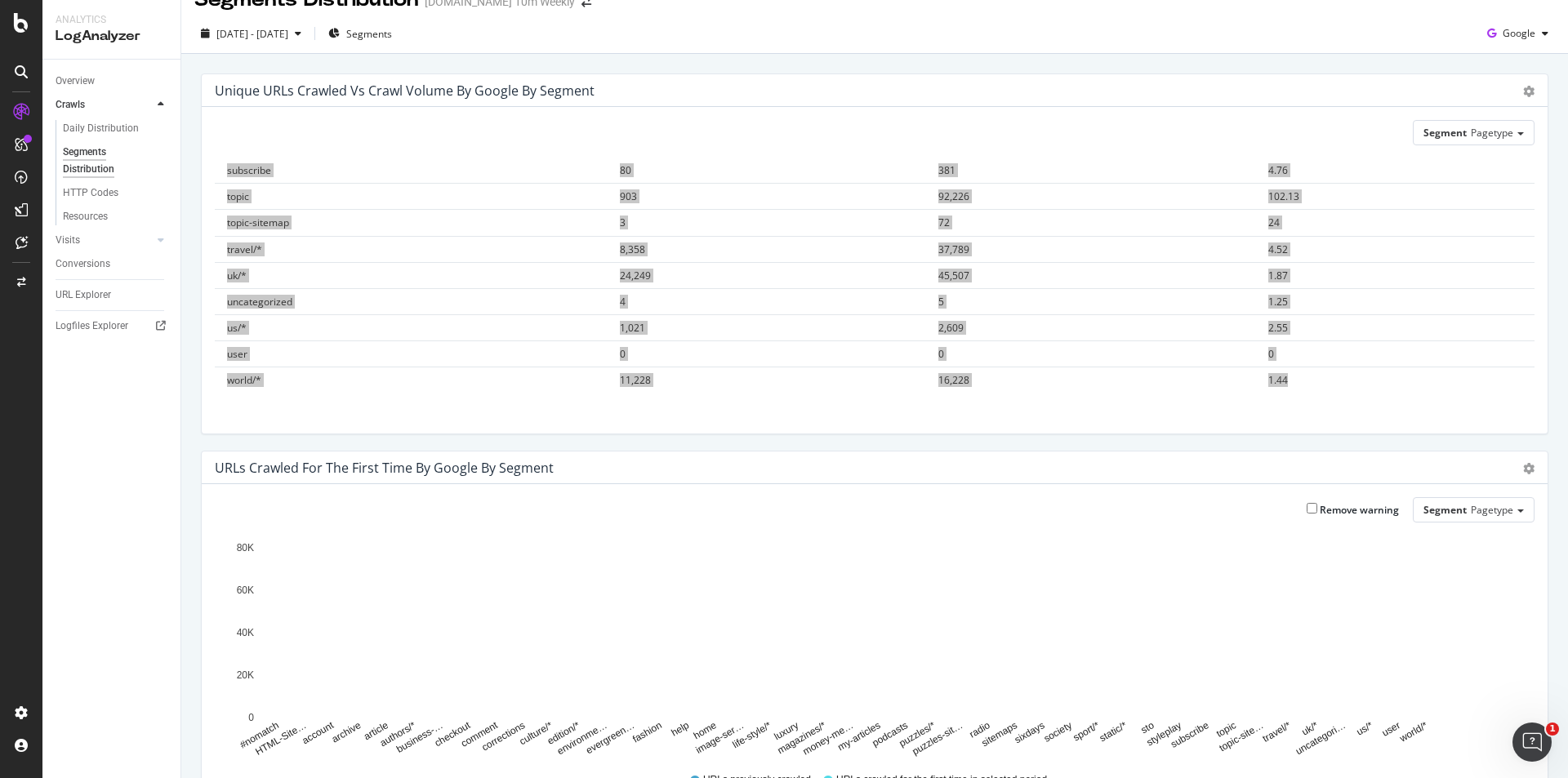
scroll to position [0, 0]
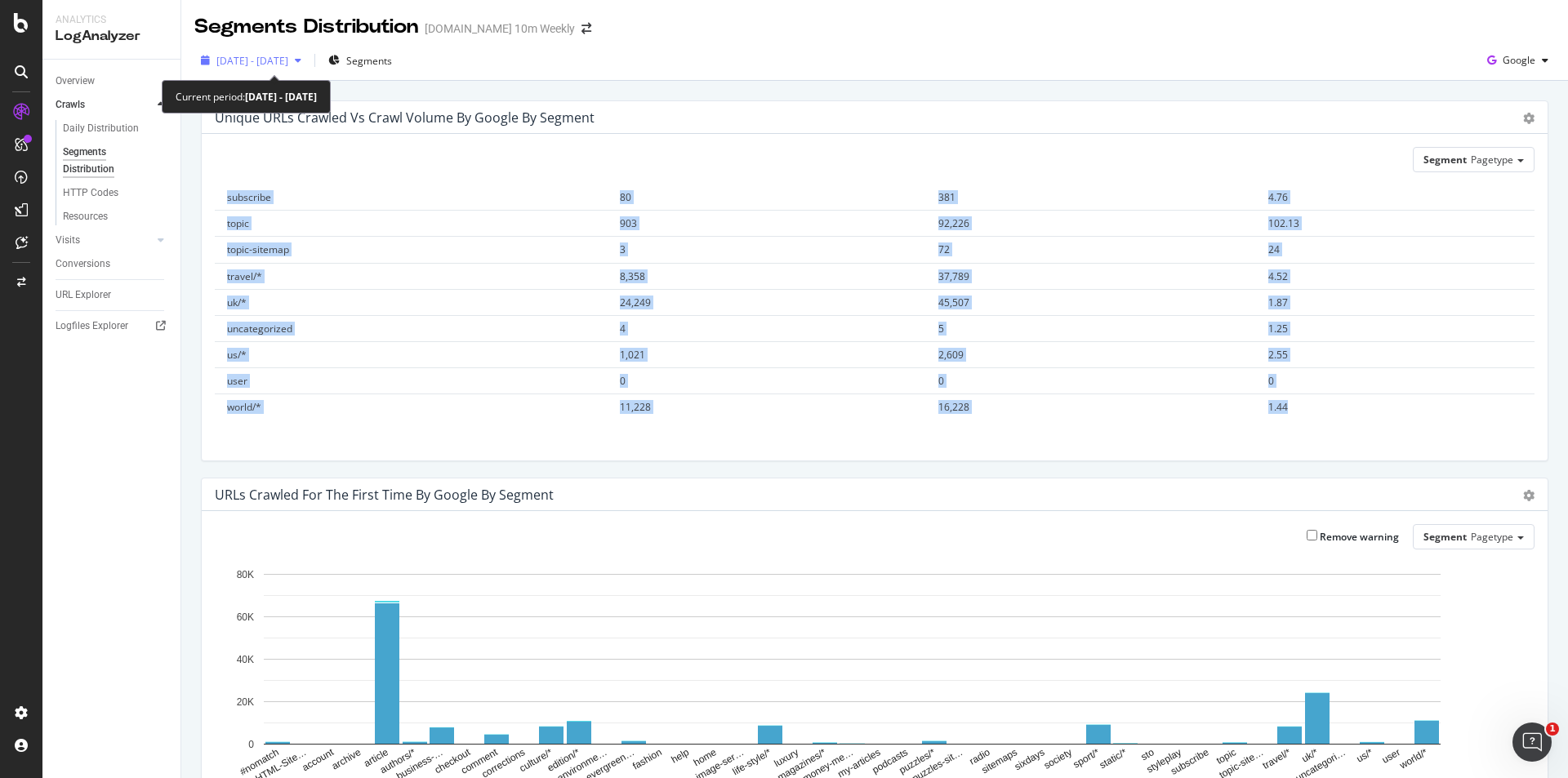
click at [288, 65] on span "2025 Aug. 15th - Aug. 15th" at bounding box center [252, 61] width 72 height 14
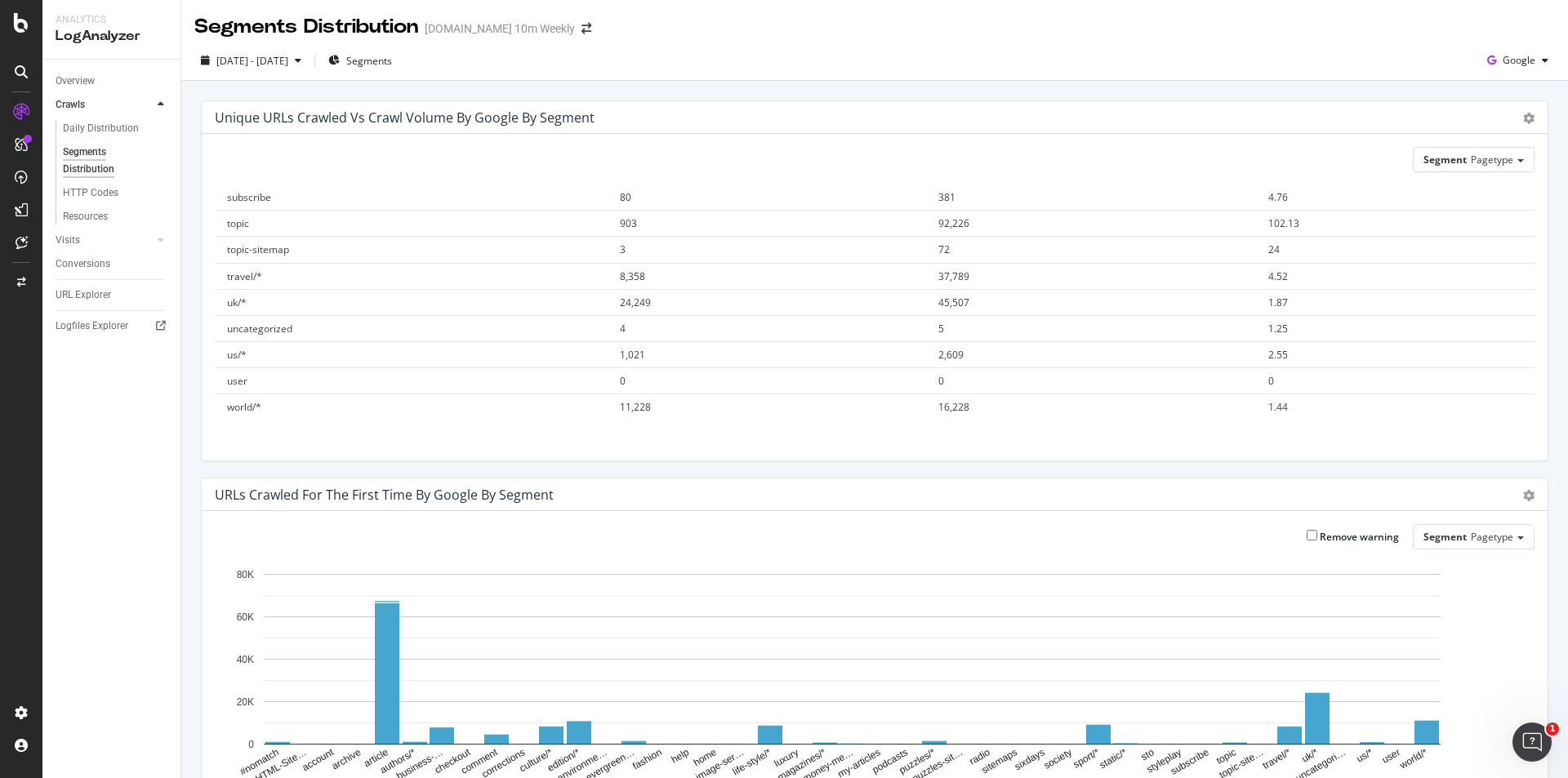
click at [462, 69] on div "2025 Aug. 15th - Aug. 15th Segments Google" at bounding box center [875, 64] width 1387 height 33
click at [288, 66] on span "2025 Aug. 15th - Aug. 15th" at bounding box center [252, 61] width 72 height 14
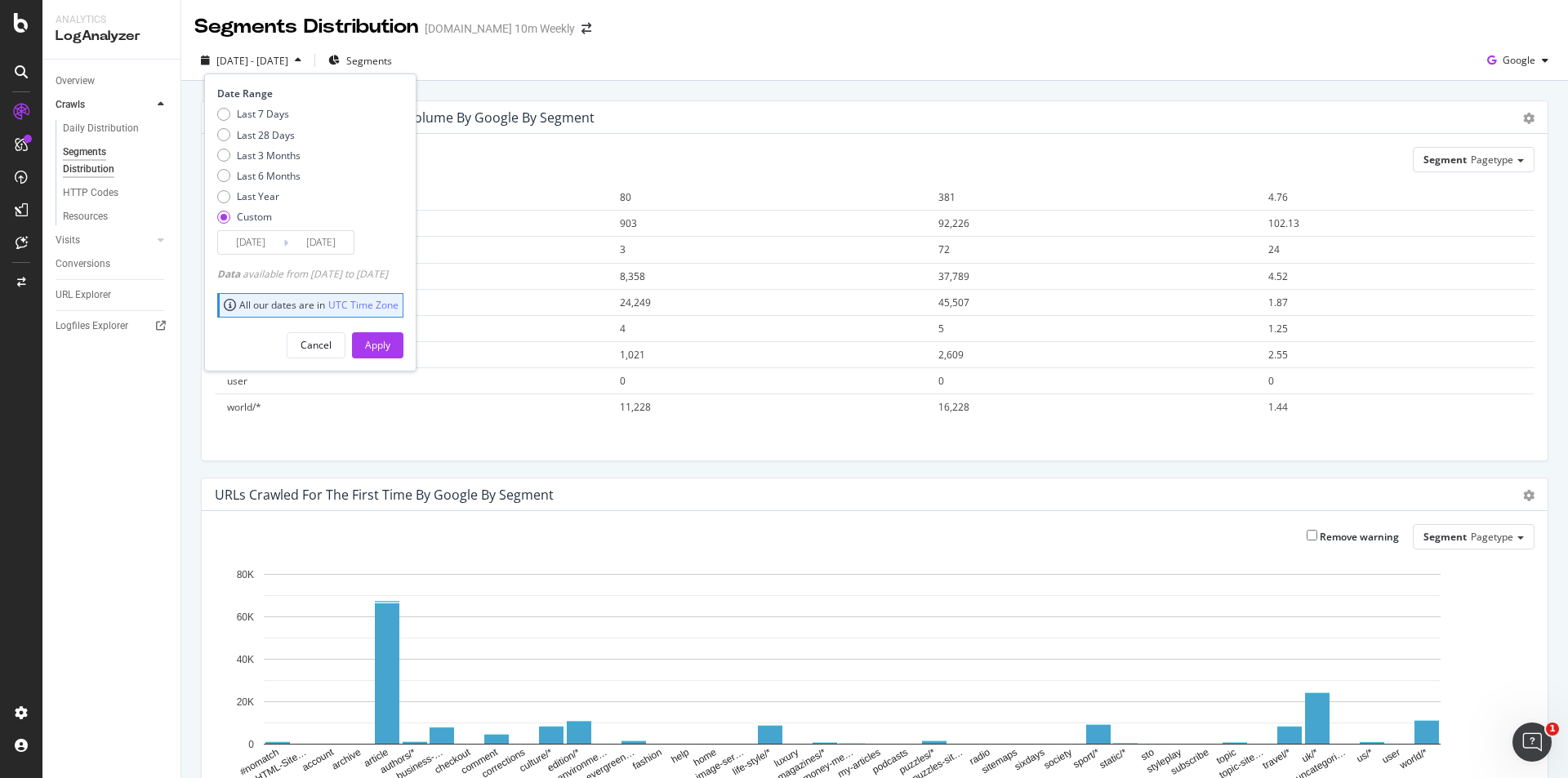
click at [261, 241] on input "2025/08/15" at bounding box center [251, 242] width 66 height 22
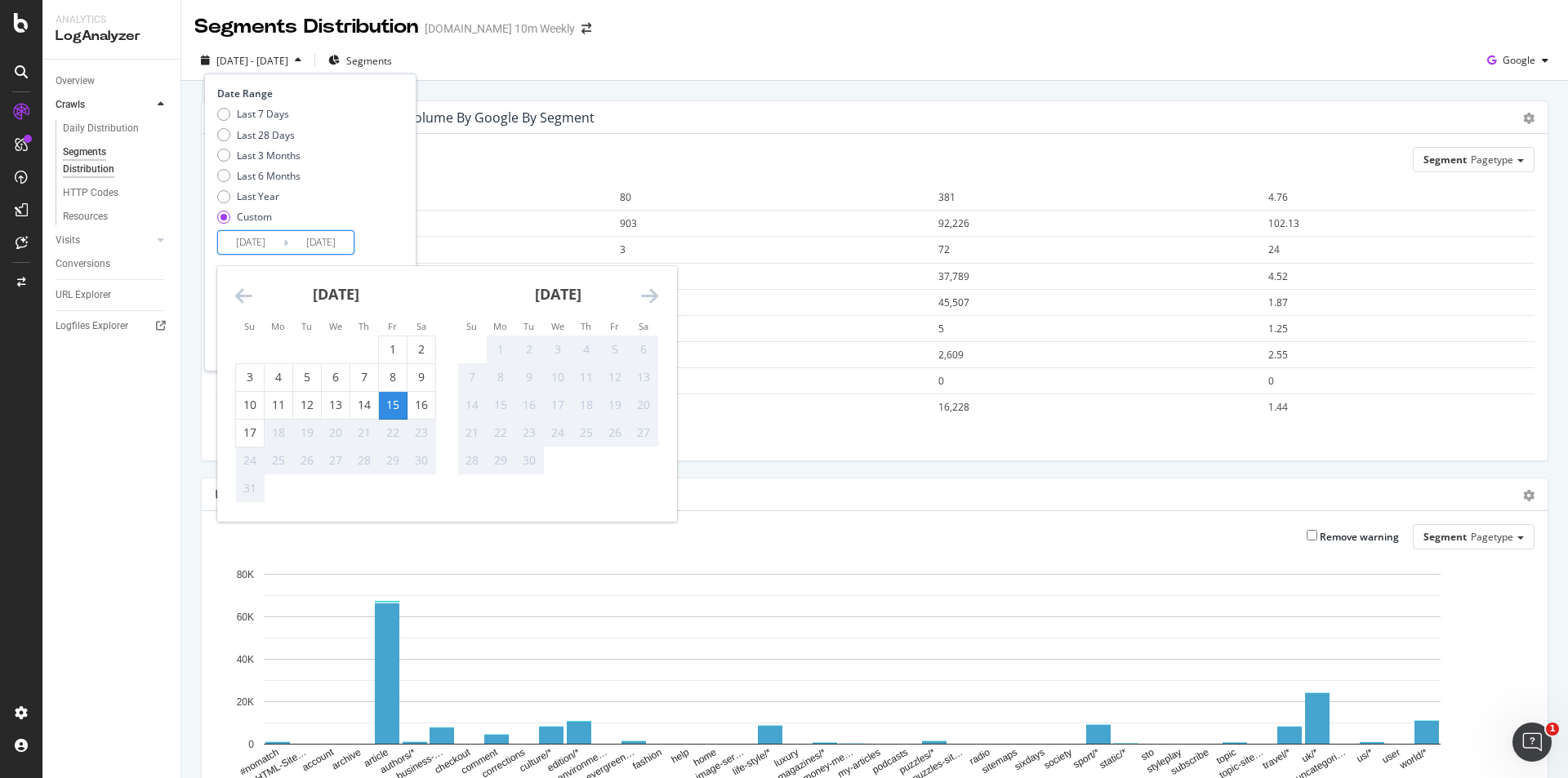
click at [311, 246] on input "2025/08/15" at bounding box center [321, 242] width 66 height 22
click at [426, 409] on div "16" at bounding box center [421, 405] width 28 height 16
type input "2025/08/16"
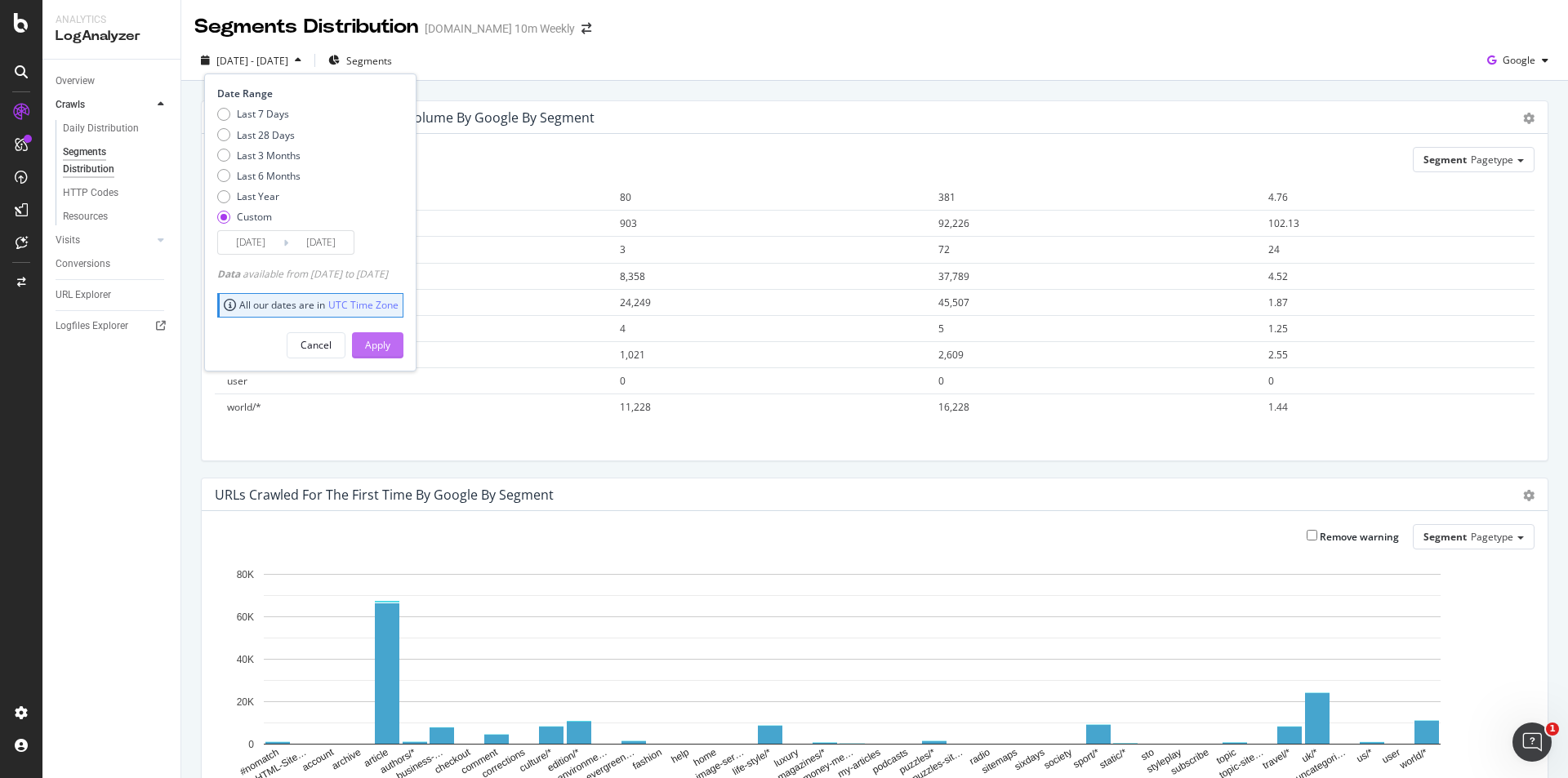
click at [390, 346] on div "Apply" at bounding box center [377, 345] width 25 height 14
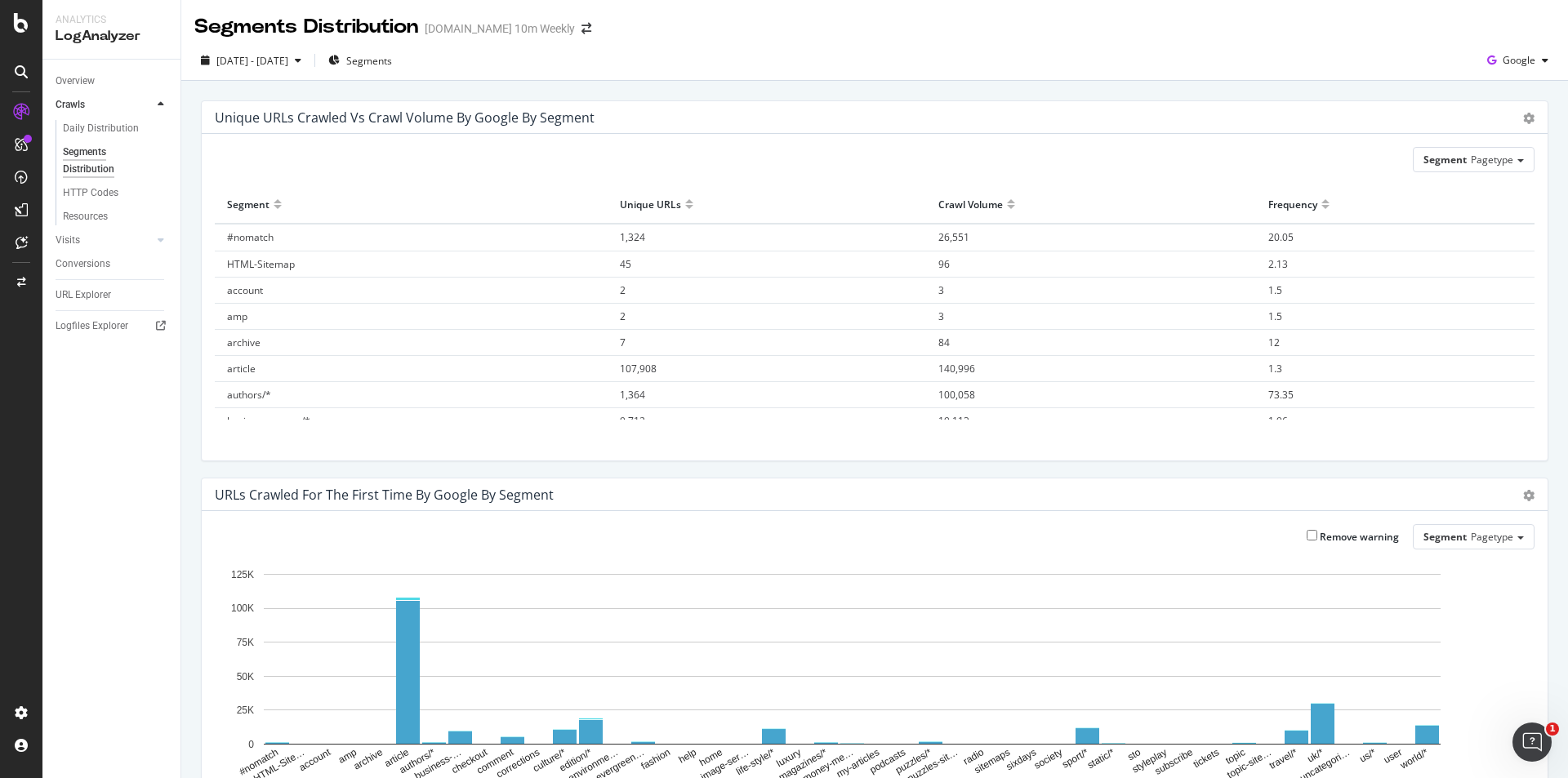
click at [1514, 108] on div "Unique URLs Crawled vs Crawl Volume by google by Segment Chart (by Value) Table" at bounding box center [874, 118] width 1346 height 33
click at [1523, 113] on icon "gear" at bounding box center [1528, 118] width 11 height 11
click at [1452, 180] on span "Table" at bounding box center [1482, 179] width 131 height 22
click at [861, 156] on div "Segment Pagetype" at bounding box center [874, 159] width 1320 height 25
click at [1489, 162] on span "Pagetype" at bounding box center [1492, 160] width 42 height 14
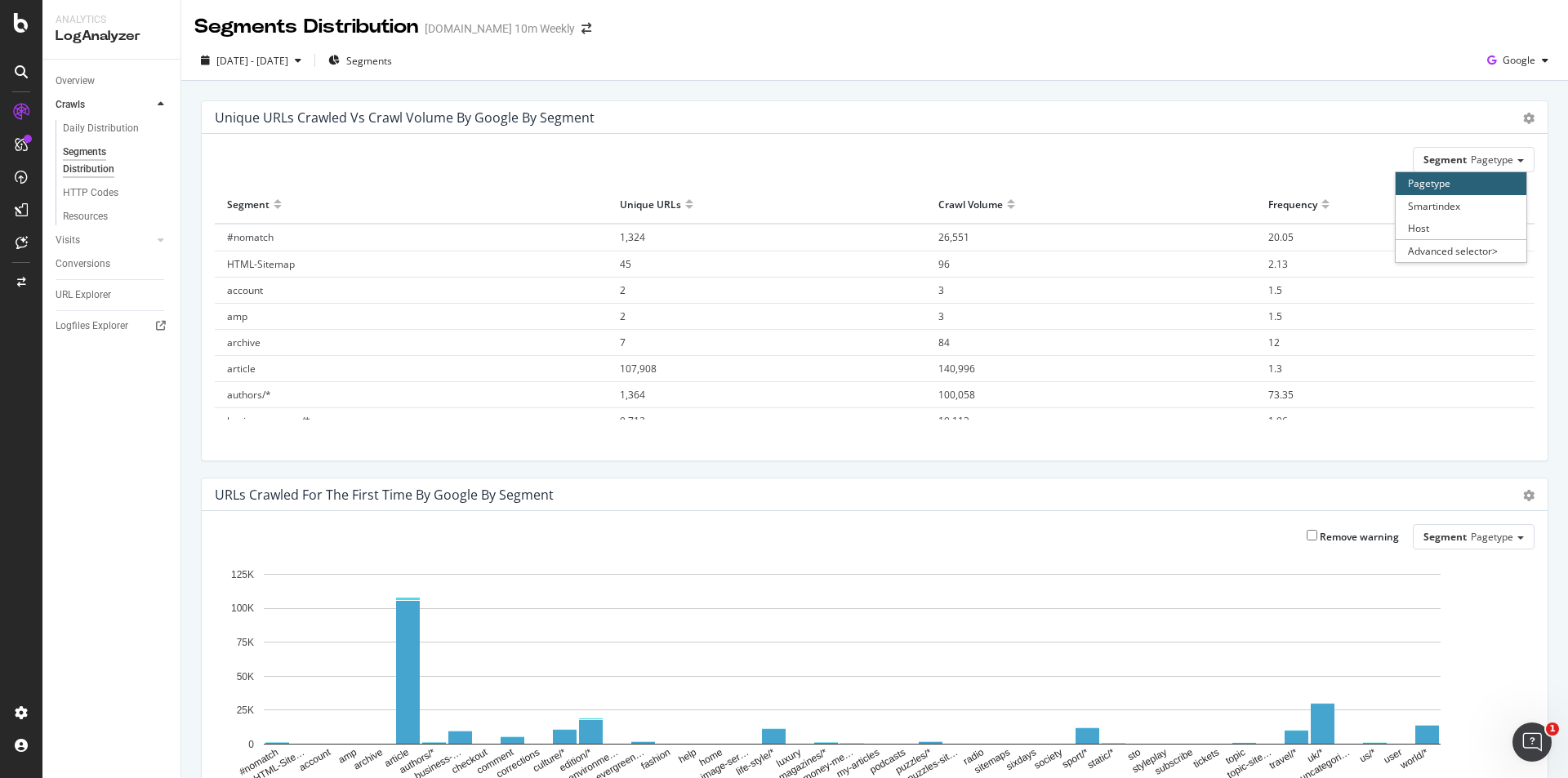
click at [1507, 118] on div "Chart (by Value) Table" at bounding box center [1520, 118] width 28 height 16
click at [1523, 118] on icon "gear" at bounding box center [1528, 118] width 11 height 11
click at [1445, 182] on span "Table" at bounding box center [1482, 179] width 131 height 22
drag, startPoint x: 409, startPoint y: 174, endPoint x: 419, endPoint y: 165, distance: 13.5
click at [408, 173] on div "Segment Pagetype Hold CTRL while clicking to filter the report. Segment Unique …" at bounding box center [874, 297] width 1346 height 327
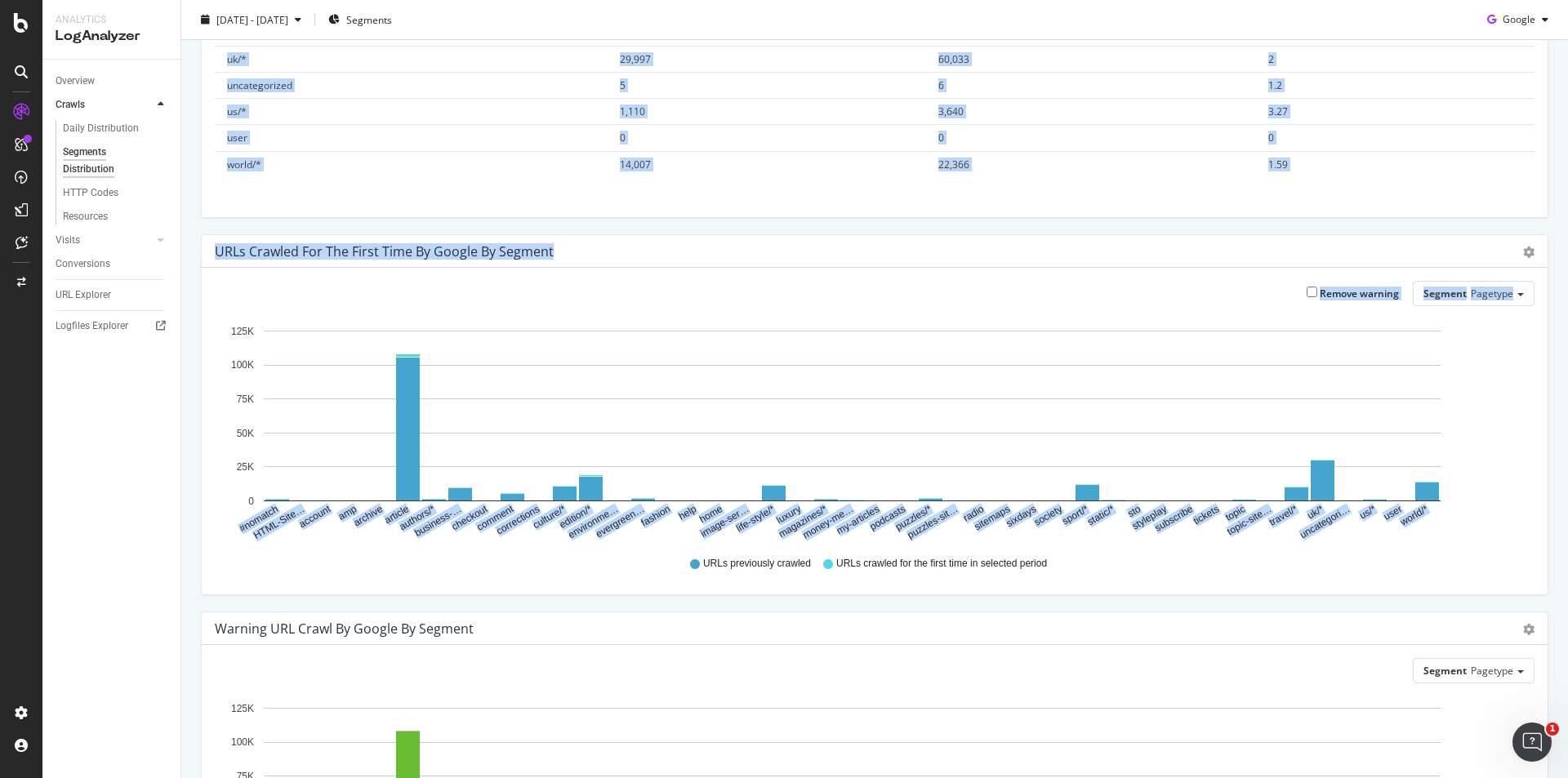
scroll to position [245, 0]
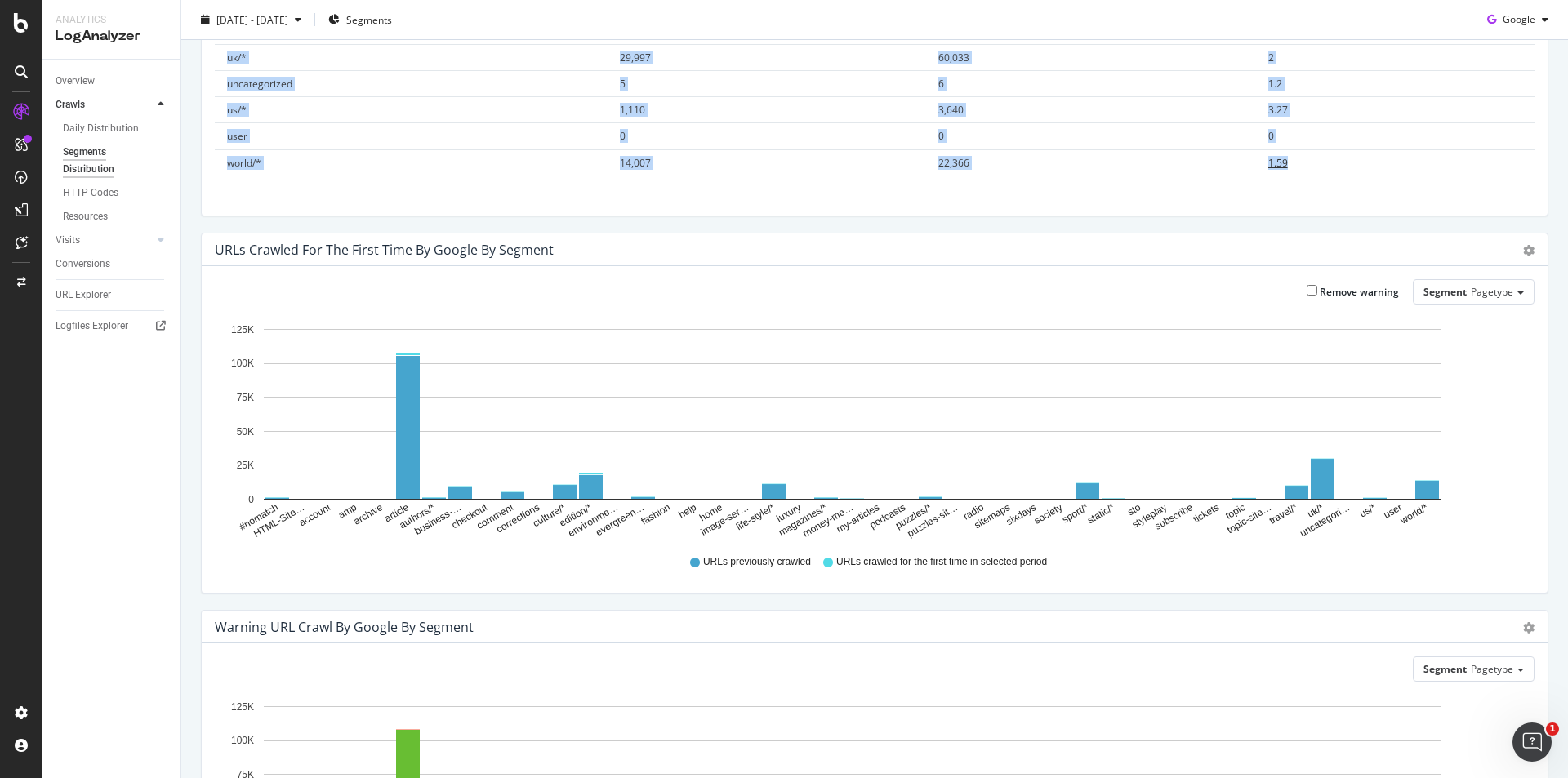
drag, startPoint x: 215, startPoint y: 204, endPoint x: 1342, endPoint y: 168, distance: 1127.6
copy table "Segment Unique URLs Crawl Volume Frequency #nomatch 1,324 26,551 20.05 HTML-Sit…"
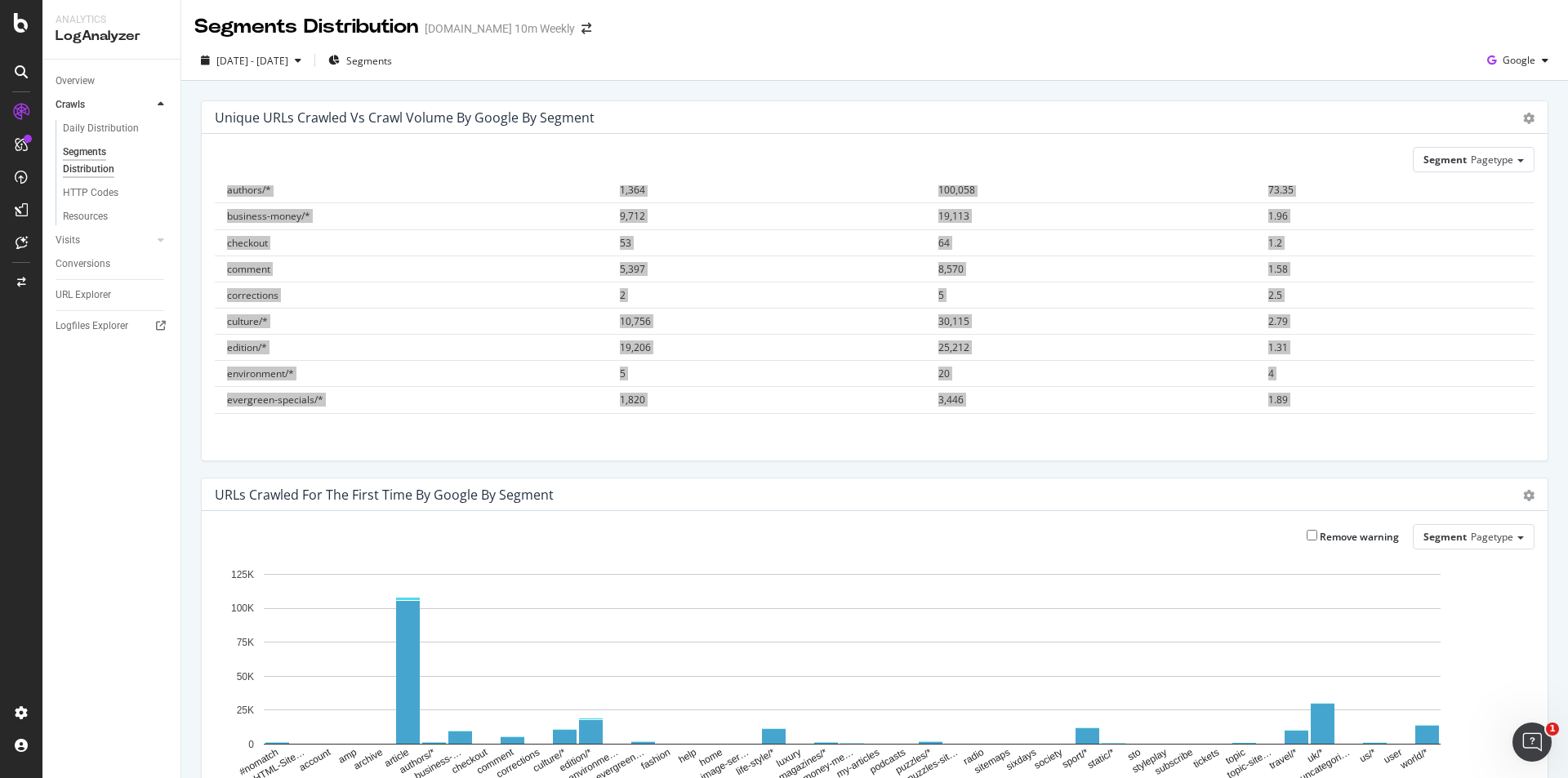
scroll to position [86, 0]
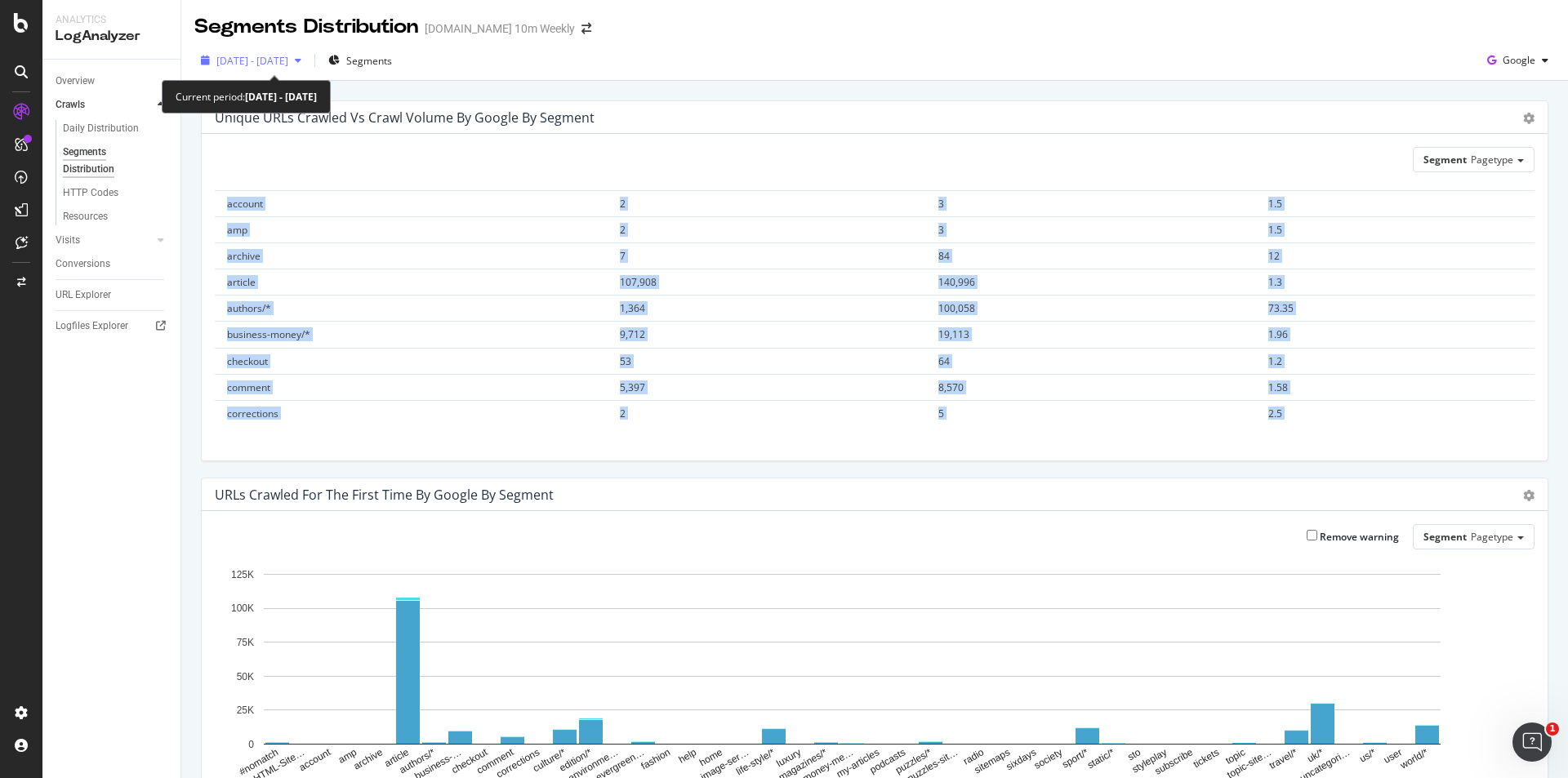
click at [288, 55] on span "2025 Aug. 15th - Aug. 16th" at bounding box center [252, 61] width 72 height 14
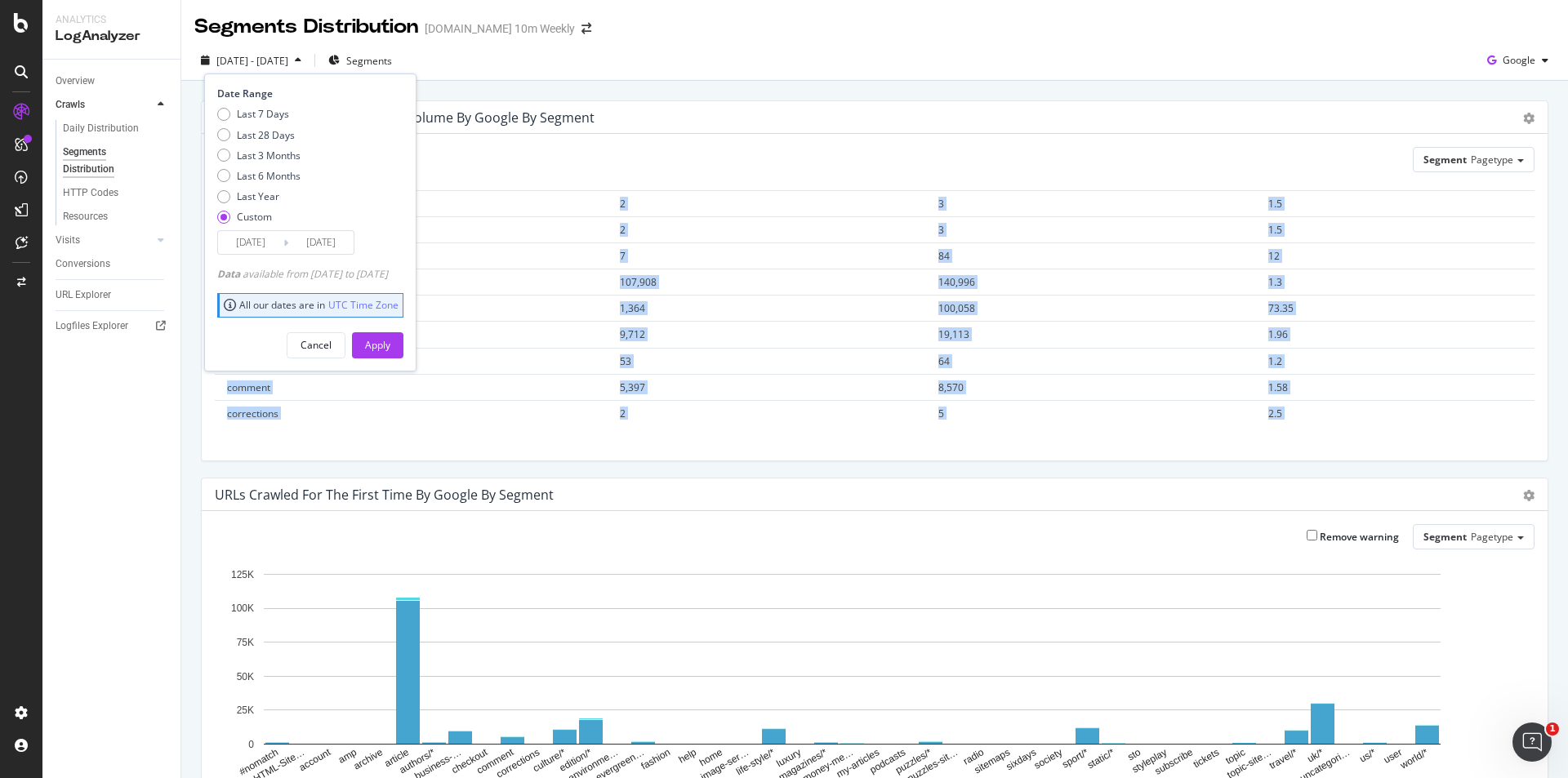
click at [268, 246] on input "2025/08/15" at bounding box center [251, 242] width 66 height 22
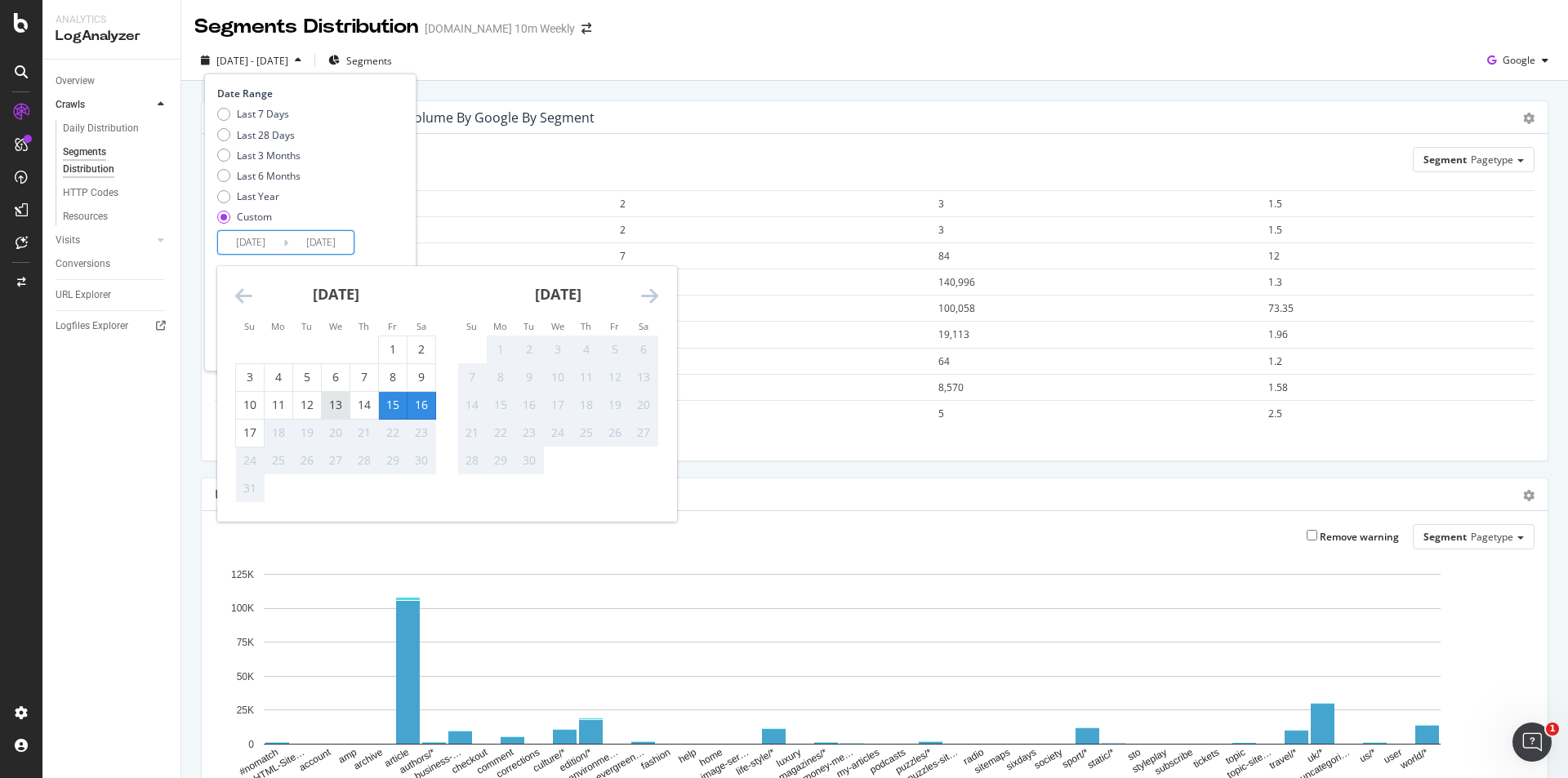
click at [336, 401] on div "13" at bounding box center [336, 405] width 28 height 16
type input "2025/08/13"
click at [316, 242] on input "2025/08/16" at bounding box center [321, 242] width 66 height 22
click at [362, 399] on div "14" at bounding box center [364, 405] width 28 height 16
type input "2025/08/14"
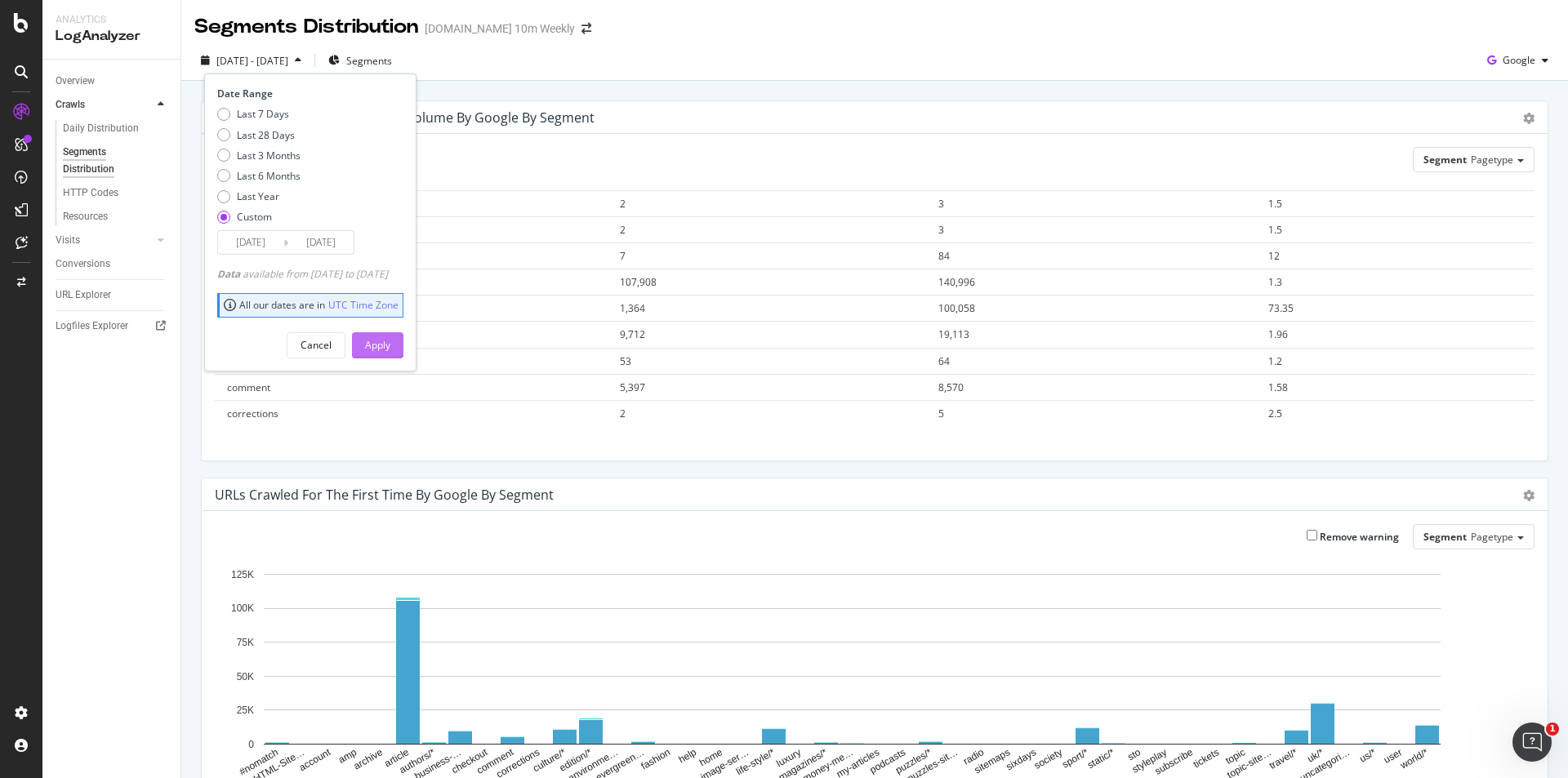
click at [390, 350] on div "Apply" at bounding box center [377, 345] width 25 height 14
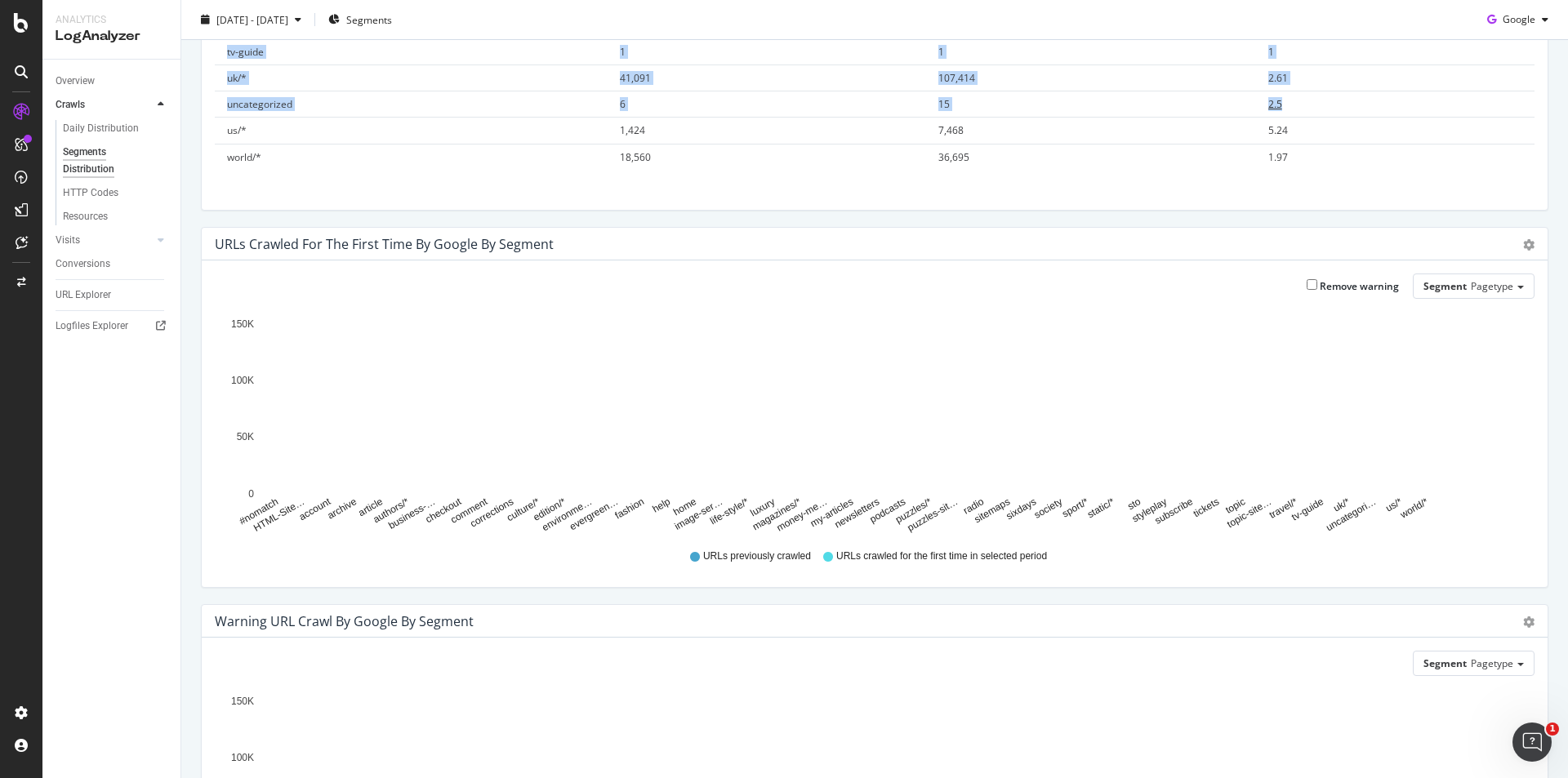
scroll to position [245, 0]
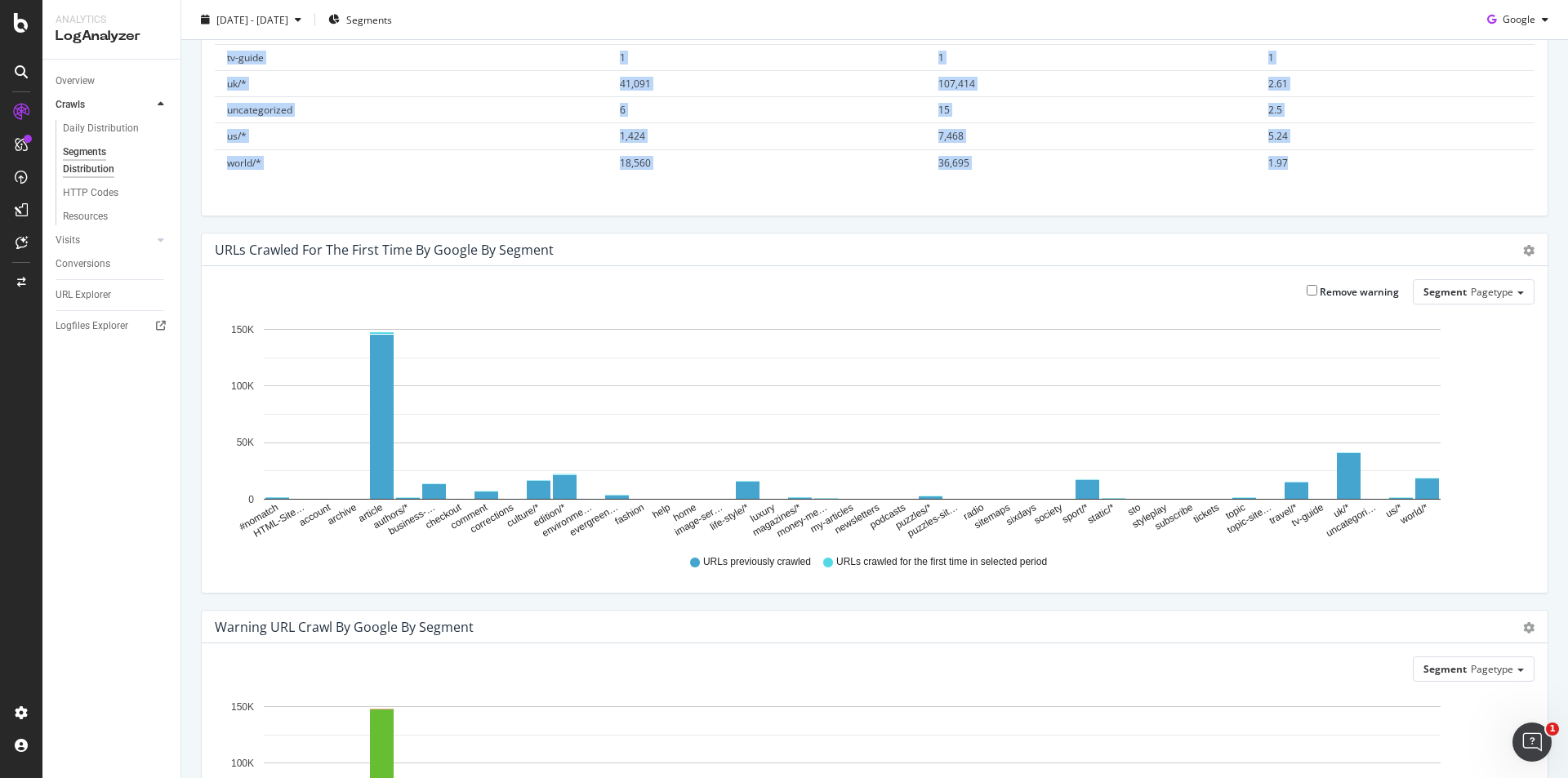
drag, startPoint x: 223, startPoint y: 201, endPoint x: 1297, endPoint y: 196, distance: 1074.0
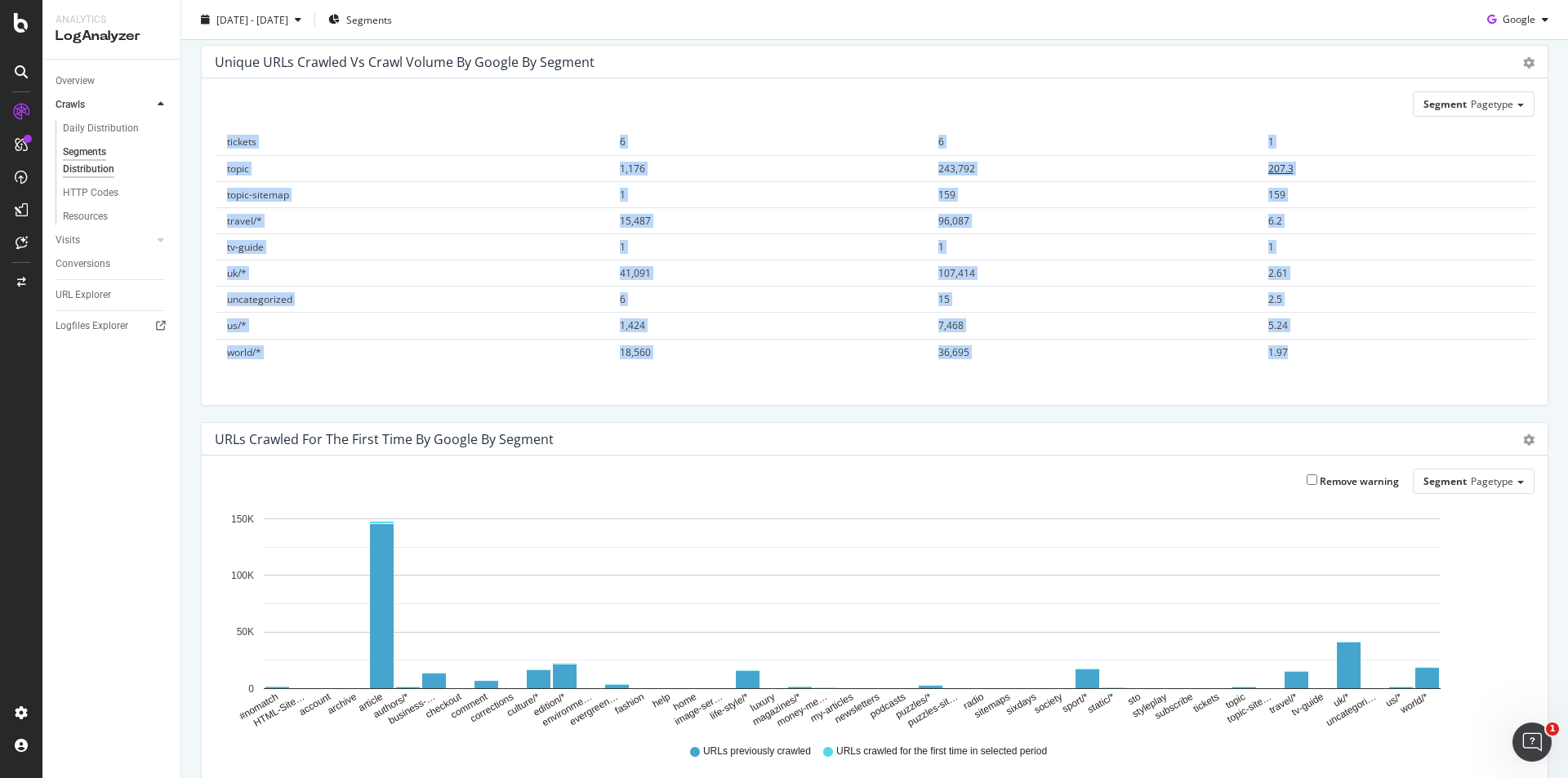
scroll to position [0, 0]
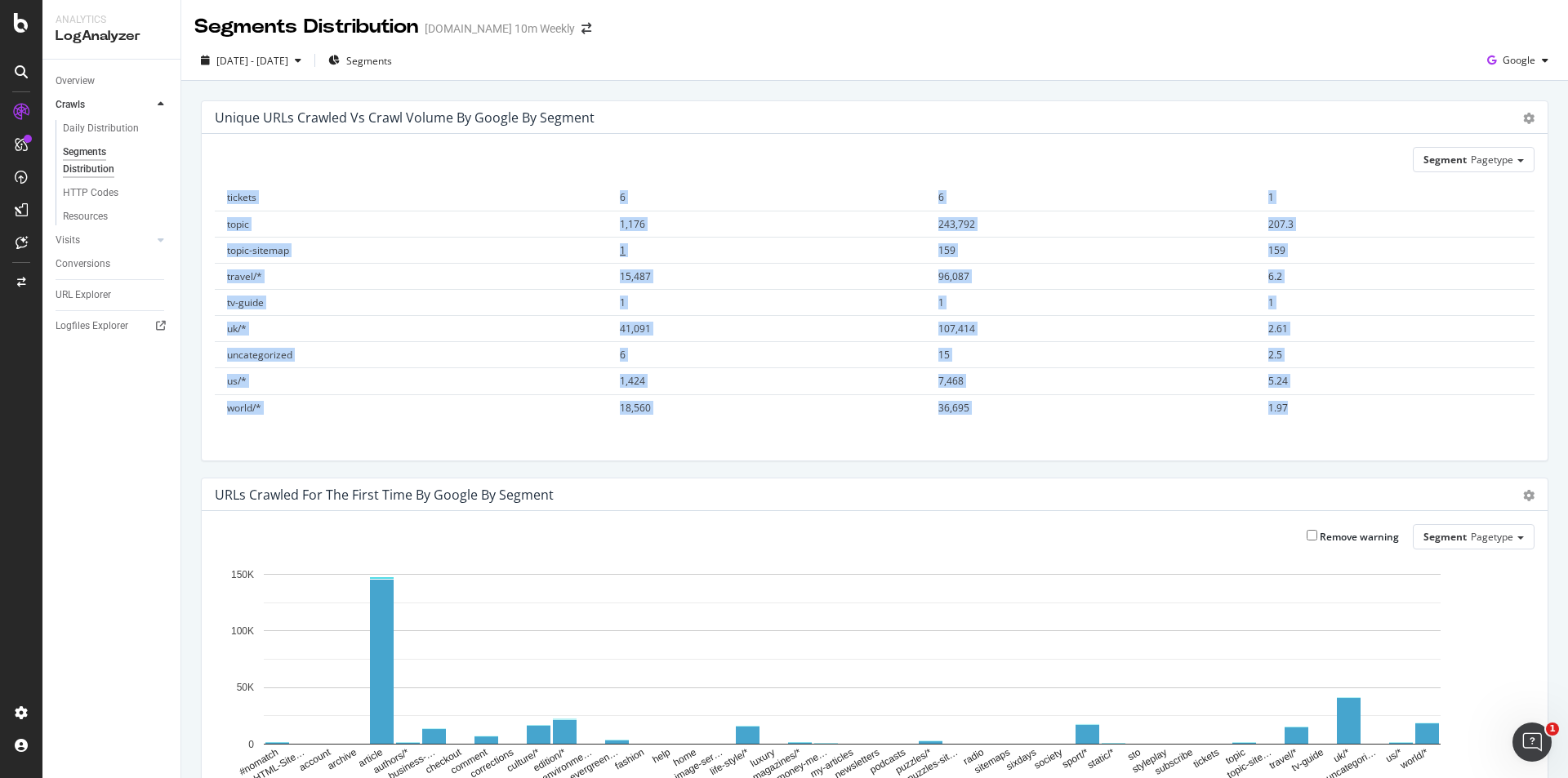
copy table "Segment Unique URLs Crawl Volume Frequency #nomatch 1,766 54,252 30.72 HTML-Sit…"
